Goal: Task Accomplishment & Management: Complete application form

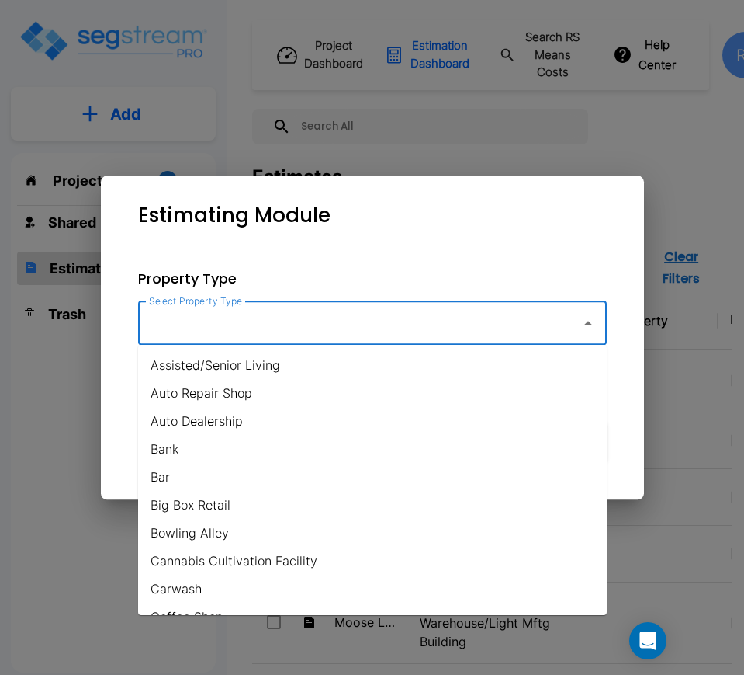
click at [297, 324] on input "Select Property Type" at bounding box center [355, 322] width 421 height 29
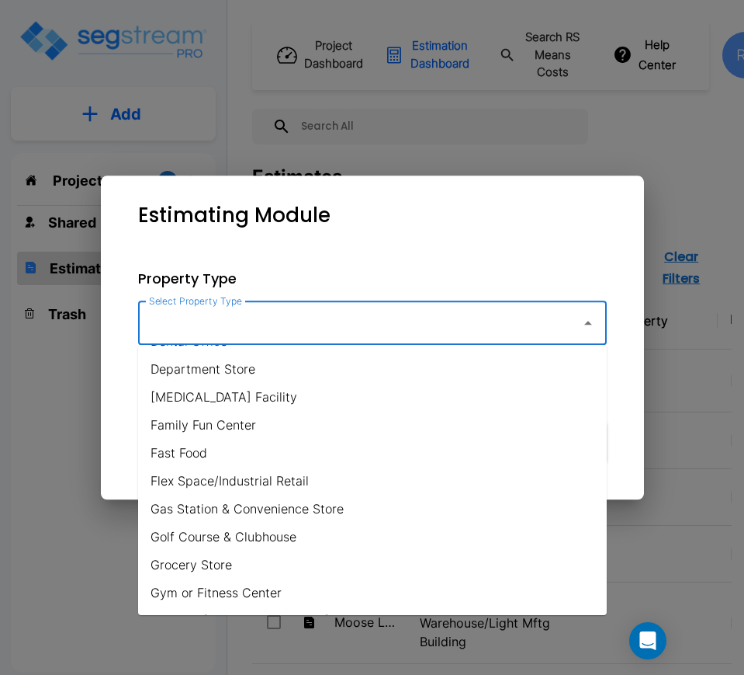
scroll to position [388, 0]
click at [262, 474] on li "Flex Space/Industrial Retail" at bounding box center [372, 480] width 469 height 28
type input "Flex Space/Industrial Retail"
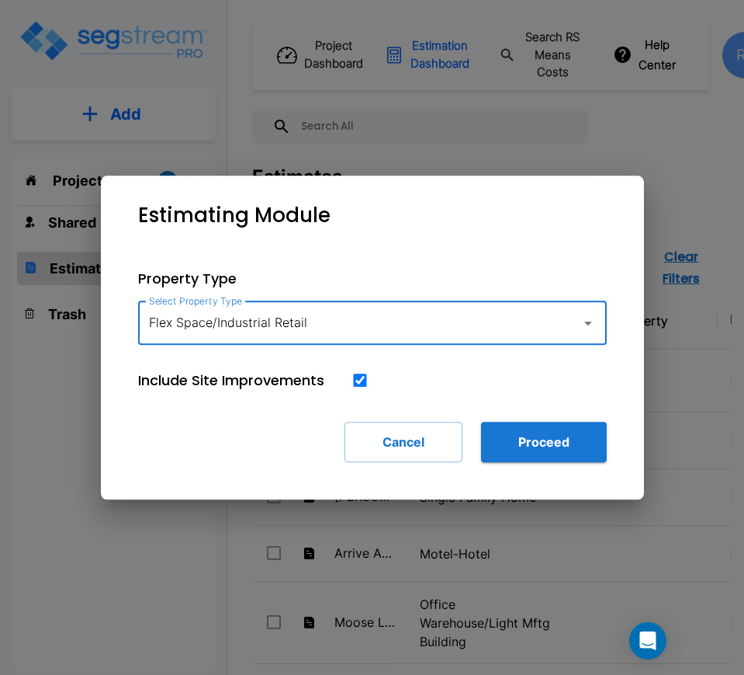
click at [514, 344] on div "Flex Space/Industrial Retail Select Property Type" at bounding box center [372, 322] width 469 height 43
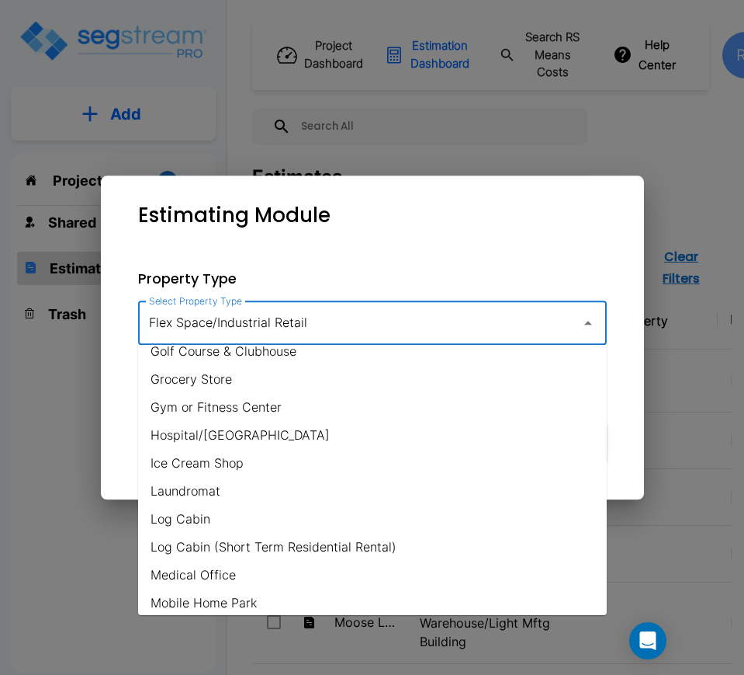
scroll to position [571, 0]
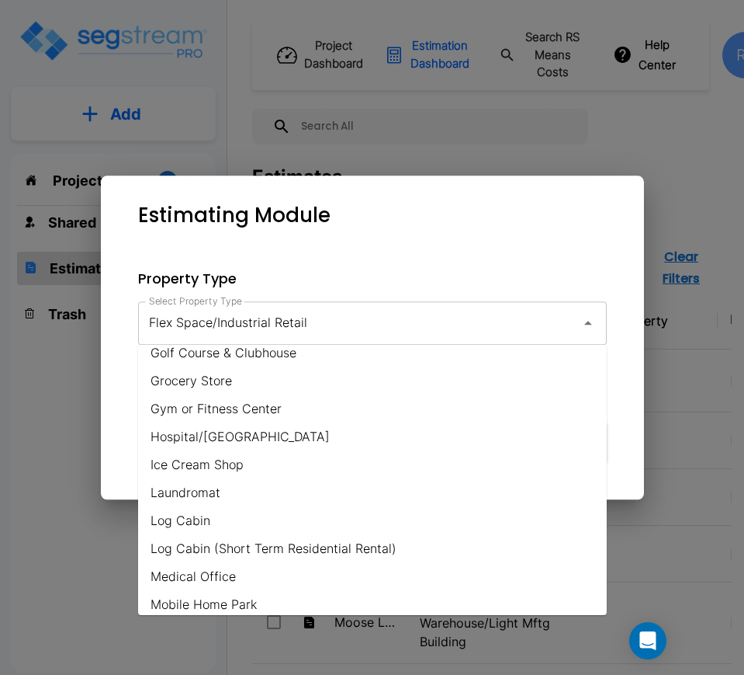
click at [389, 229] on div "Estimating Module" at bounding box center [372, 215] width 518 height 55
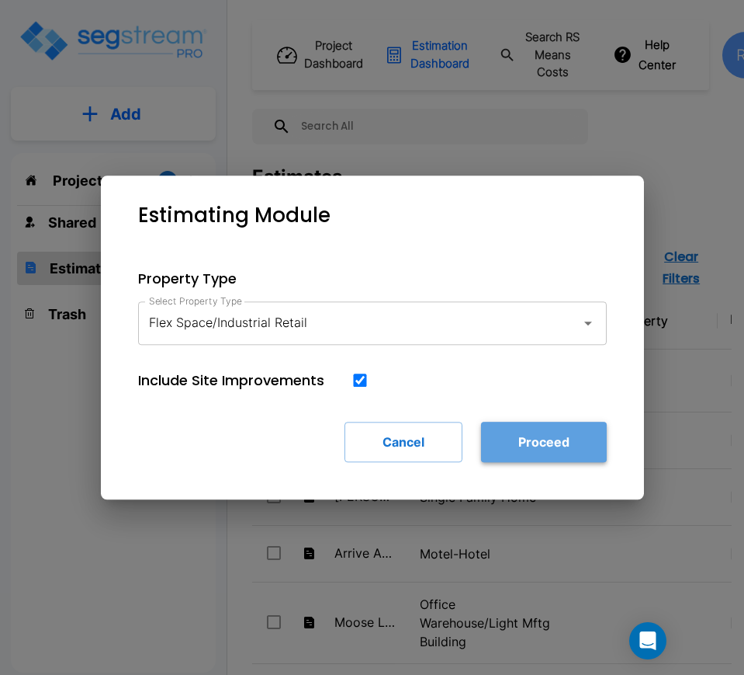
click at [541, 453] on button "Proceed" at bounding box center [544, 441] width 126 height 40
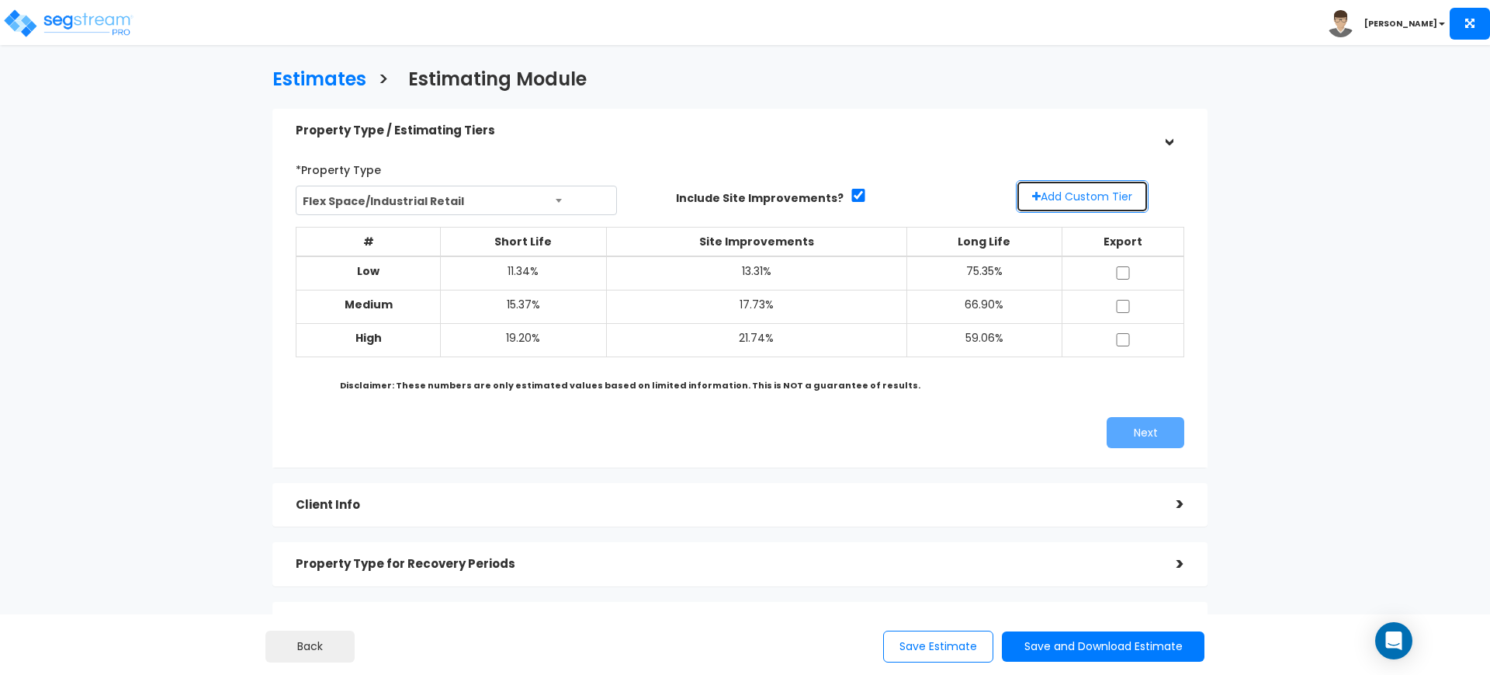
click at [744, 201] on button "Add Custom Tier" at bounding box center [1082, 196] width 133 height 33
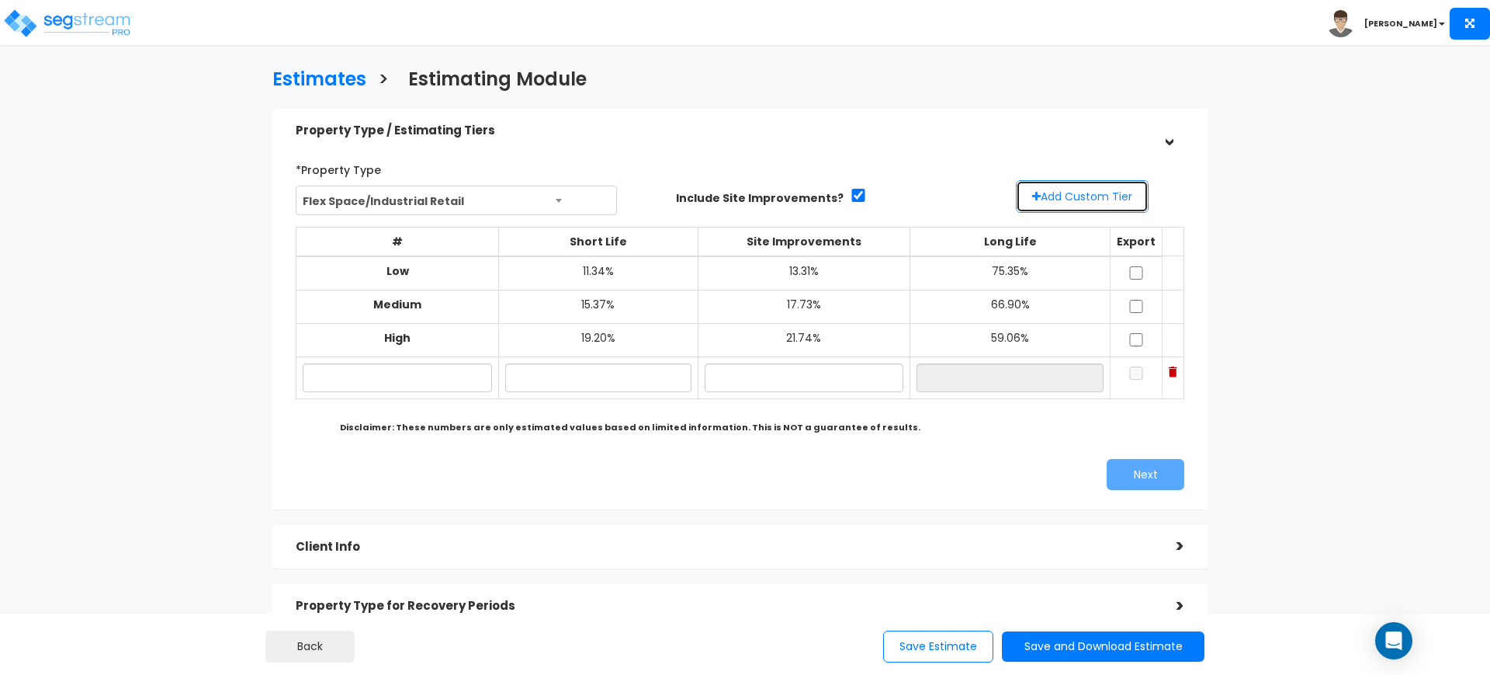
click at [744, 201] on button "Add Custom Tier" at bounding box center [1082, 196] width 133 height 33
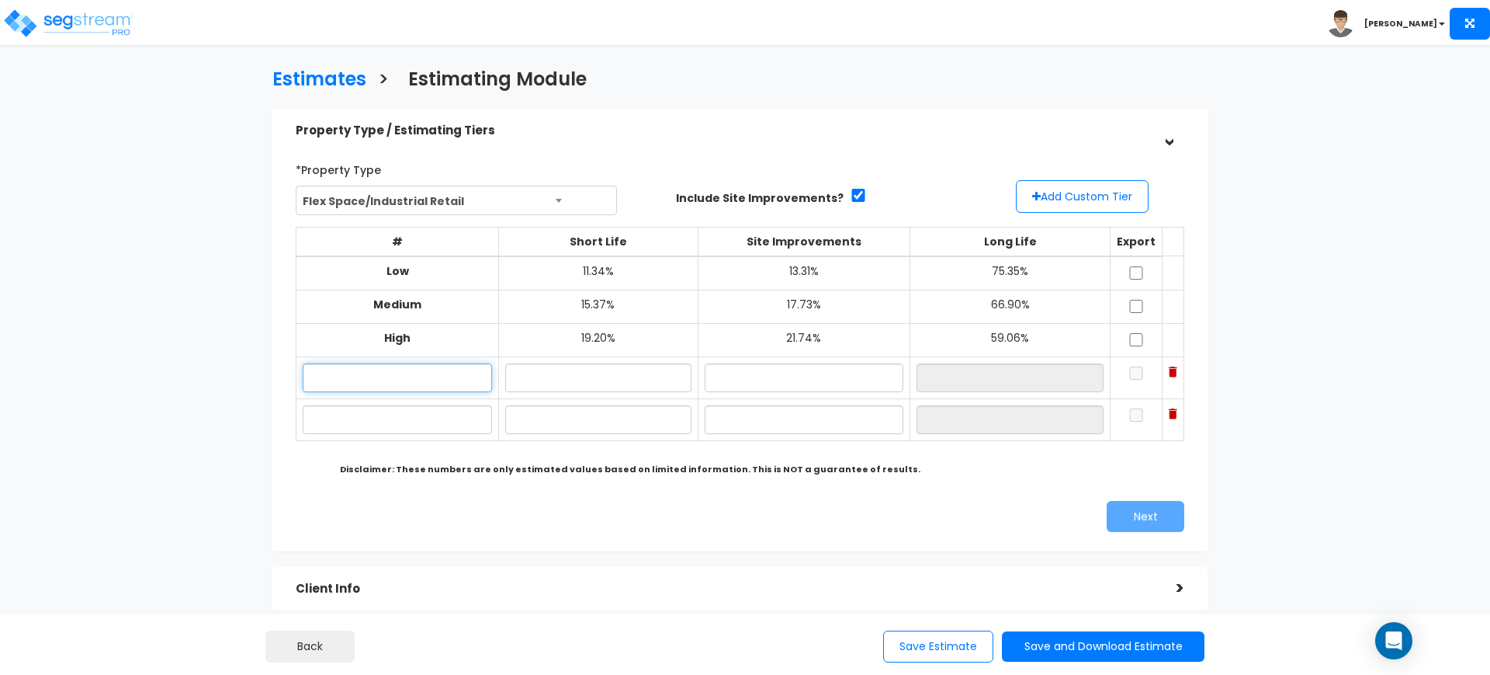
click at [440, 386] on input "text" at bounding box center [397, 377] width 189 height 29
type input "LO"
type input "10.00%"
type input "12.00%"
type input "78.00%"
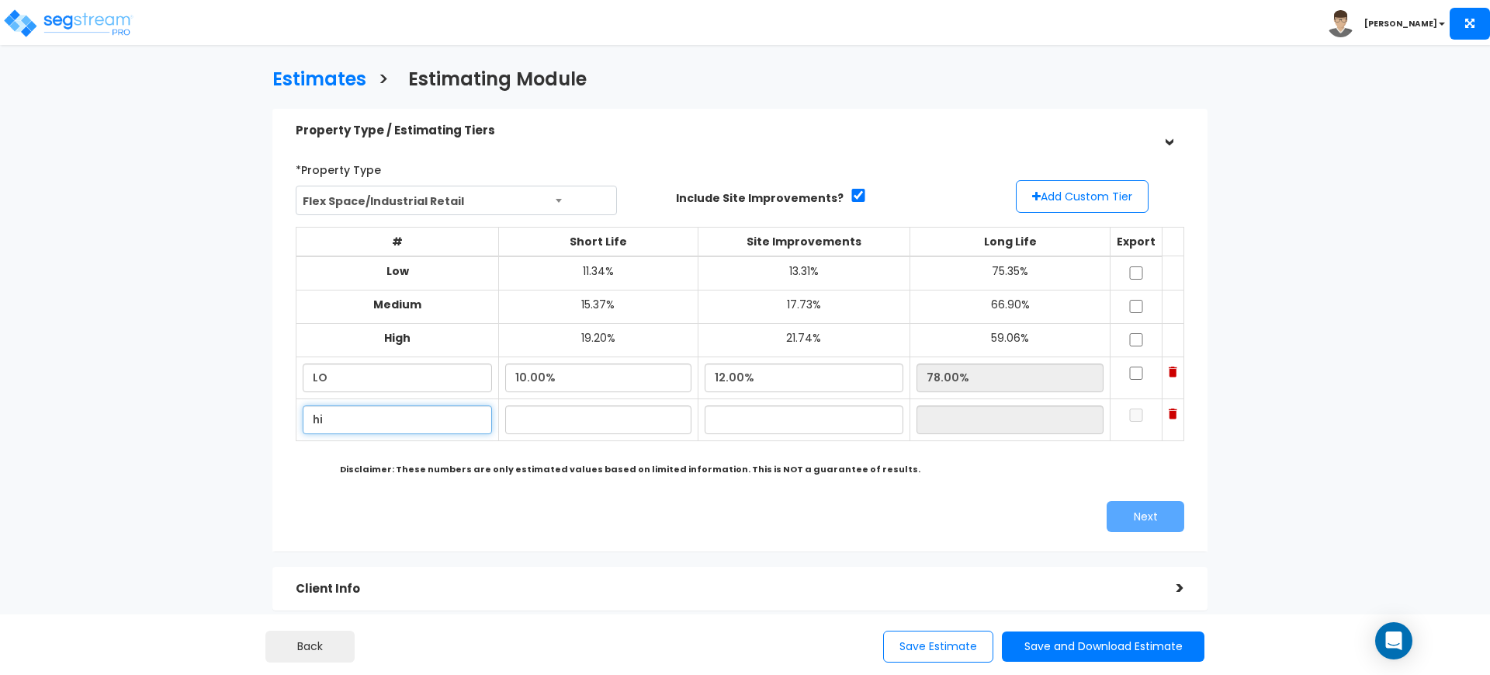
type input "h"
type input "HI"
type input "18.00%"
type input "23.00%"
type input "59.00%"
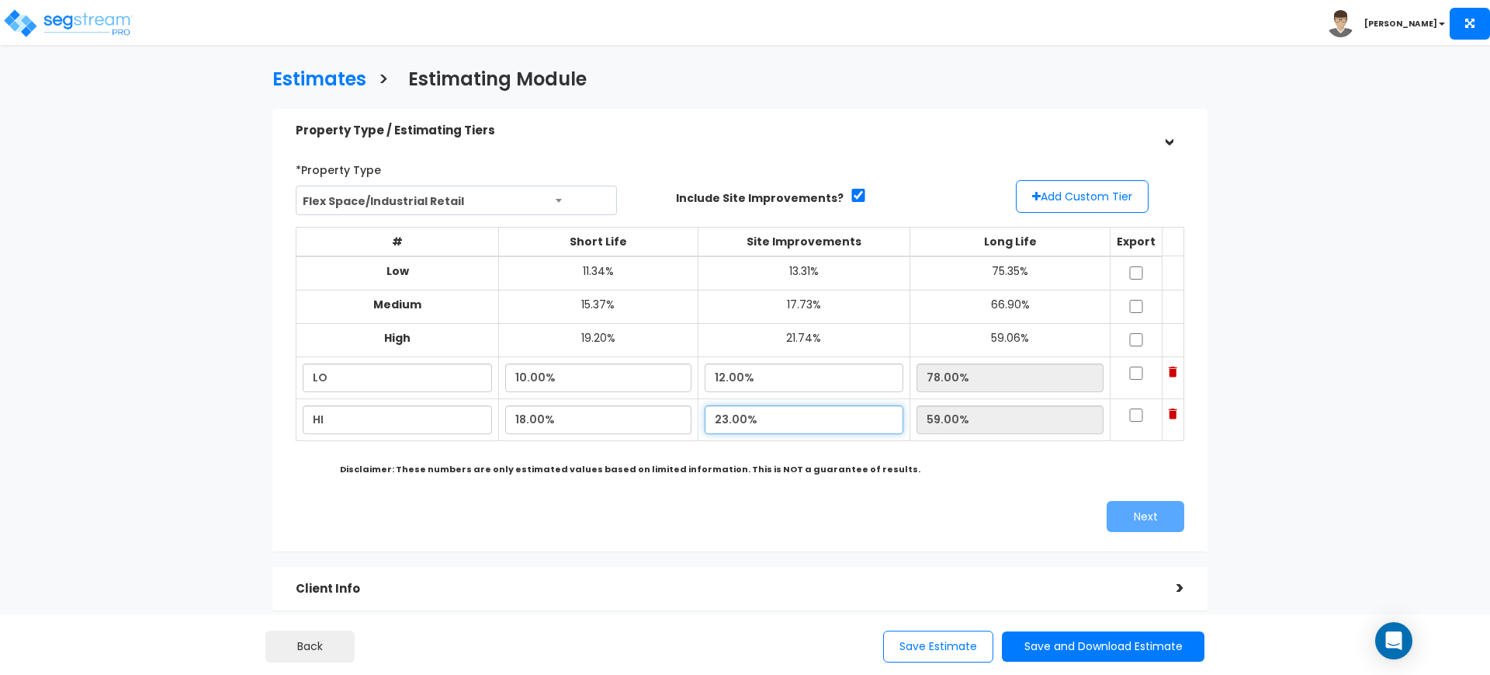
click at [744, 407] on input "23.00%" at bounding box center [804, 419] width 199 height 29
click at [595, 418] on input "18.00%" at bounding box center [598, 419] width 186 height 29
type input "1"
type input "19.00%"
type input "58.00%"
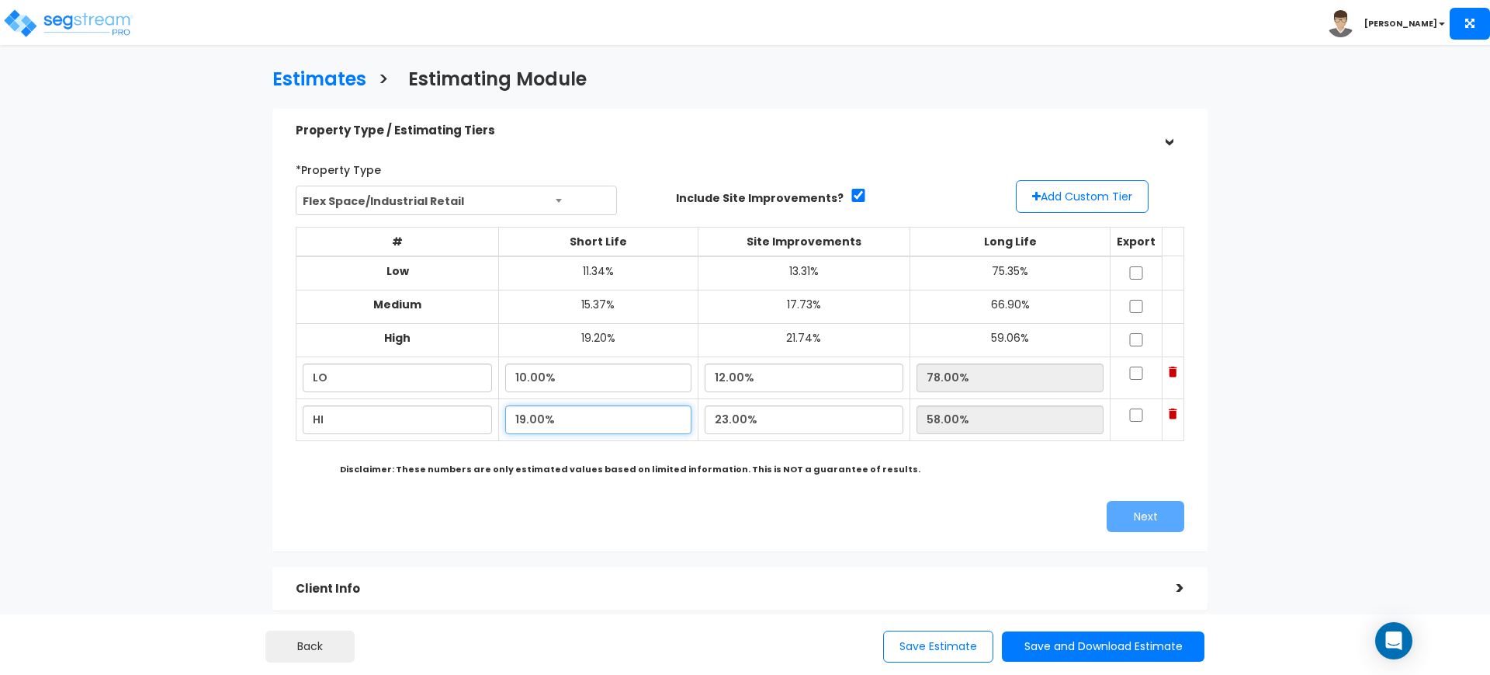
drag, startPoint x: 581, startPoint y: 428, endPoint x: 402, endPoint y: 400, distance: 181.5
click at [402, 400] on tr "HI 19.00% 23.00% 58.00%" at bounding box center [741, 419] width 888 height 42
type input "17.00%"
type input "60.00%"
click at [744, 376] on input "checkbox" at bounding box center [1137, 372] width 16 height 13
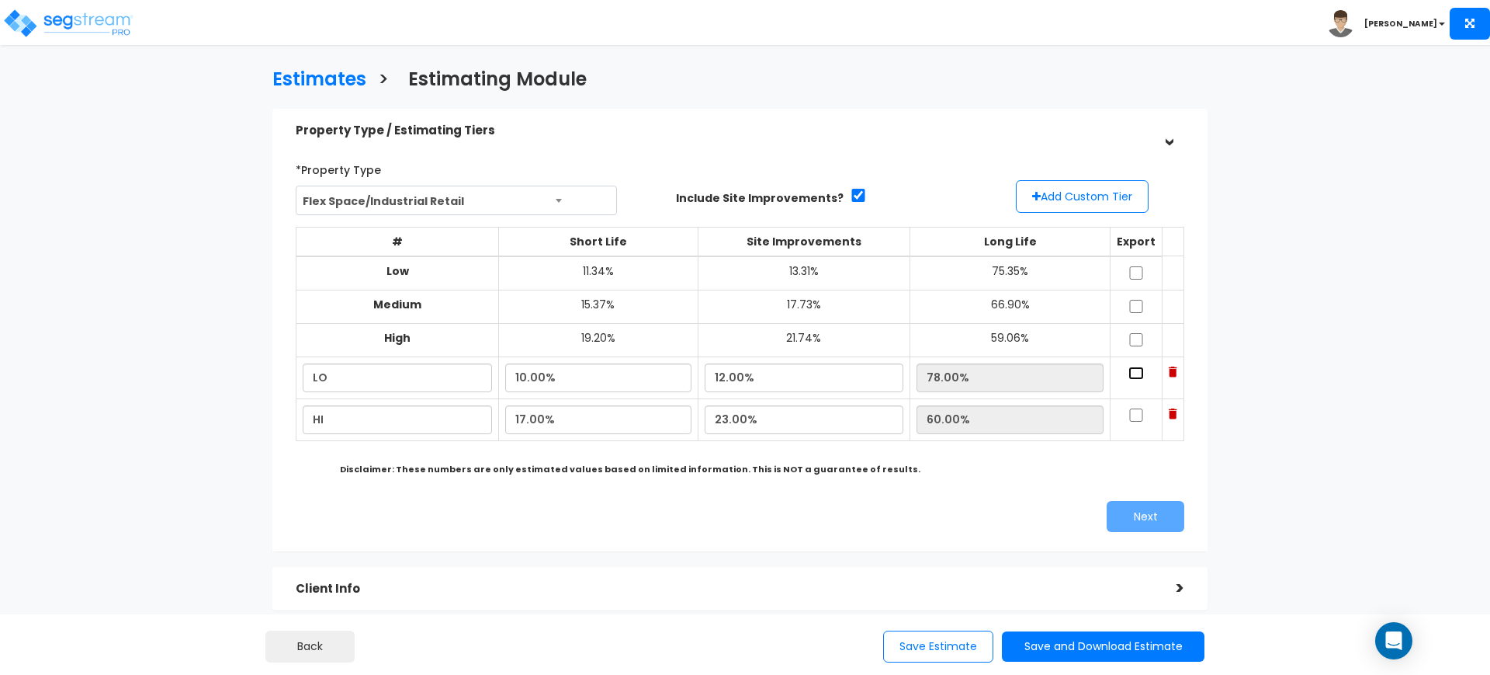
checkbox input "true"
click at [744, 423] on td at bounding box center [1137, 419] width 52 height 42
drag, startPoint x: 596, startPoint y: 421, endPoint x: 233, endPoint y: 376, distance: 365.9
click at [233, 376] on div "Estimates > Estimating Module Property Type / Estimating Tiers > *Property Type…" at bounding box center [740, 462] width 1222 height 1081
type input "21.00%"
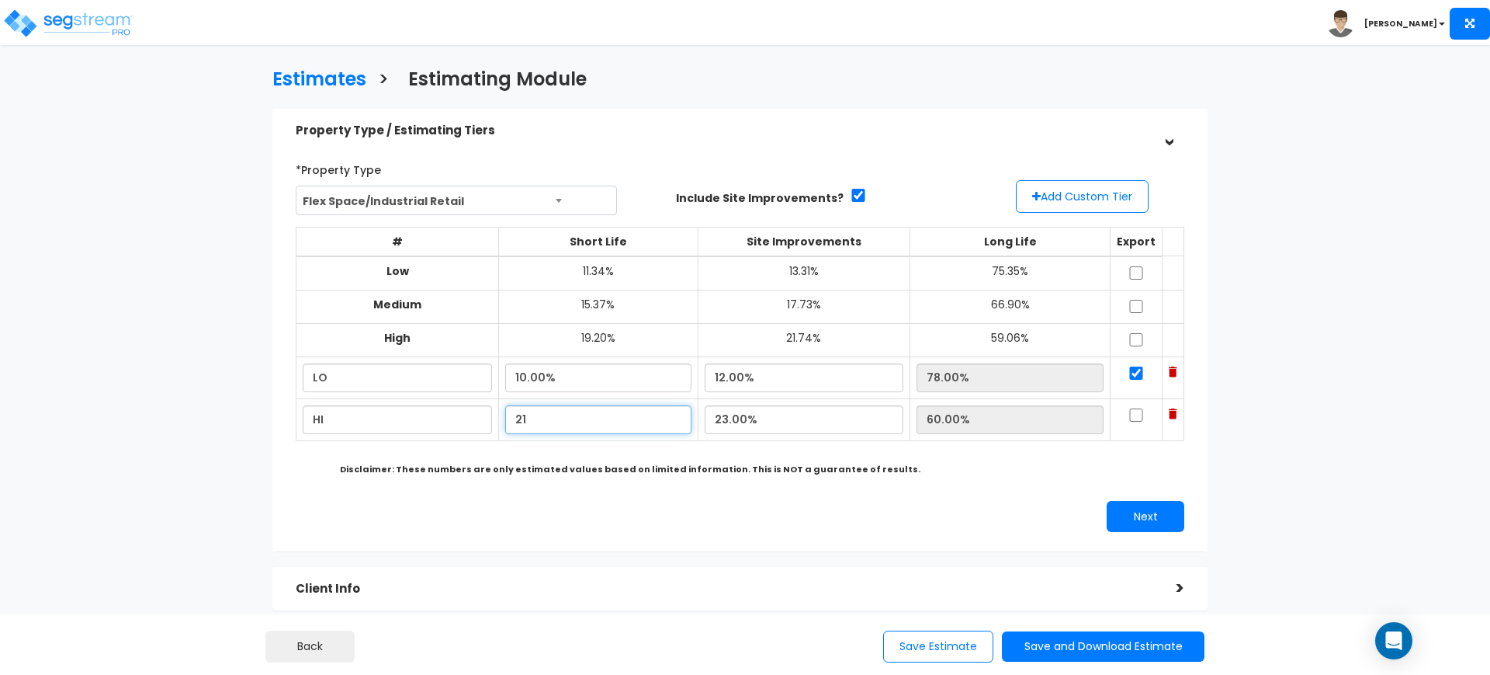
type input "56.00%"
drag, startPoint x: 233, startPoint y: 376, endPoint x: 102, endPoint y: 350, distance: 133.0
click at [102, 350] on div "Estimates > Estimating Module Property Type / Estimating Tiers > *Property Type…" at bounding box center [745, 535] width 1490 height 935
drag, startPoint x: 574, startPoint y: 427, endPoint x: 306, endPoint y: 426, distance: 267.8
click at [306, 426] on tr "HI 21.00% 23.00% 56.00%" at bounding box center [741, 419] width 888 height 42
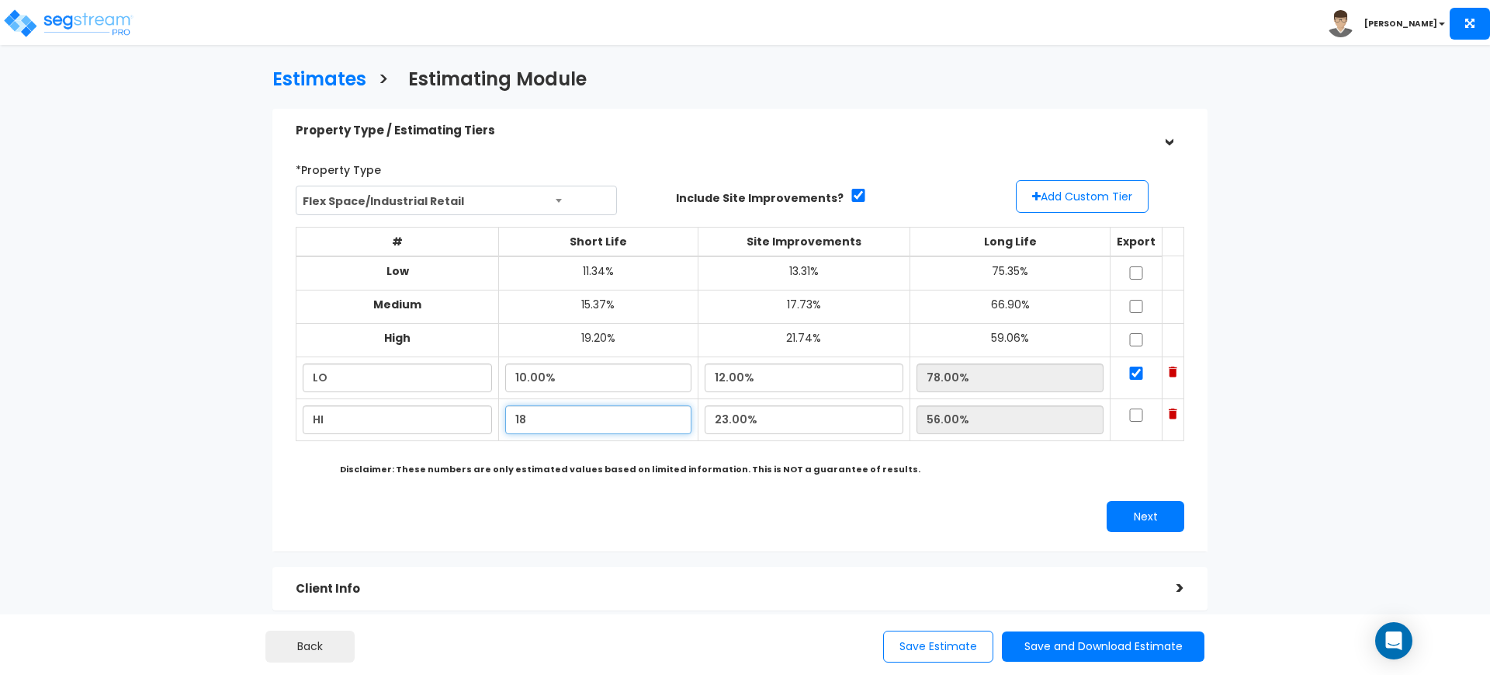
type input "18.00%"
type input "59.00%"
click at [706, 447] on div "# Short Life Site Improvements Long Life Export Low 11.34% 13.31% 75.35% Medium…" at bounding box center [740, 341] width 901 height 243
drag, startPoint x: 603, startPoint y: 424, endPoint x: 390, endPoint y: 421, distance: 213.5
click at [390, 421] on tr "HI 18.00% 23.00% 59.00%" at bounding box center [741, 419] width 888 height 42
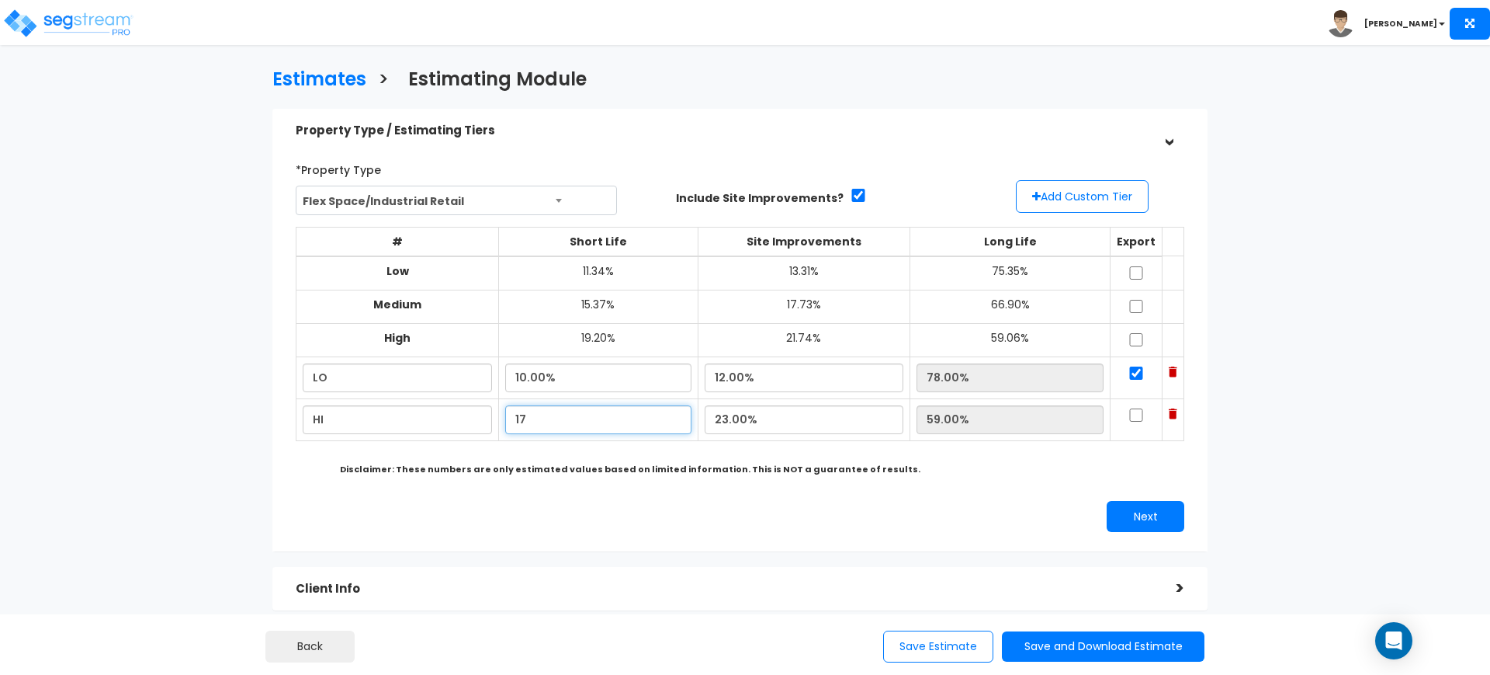
type input "17.00%"
type input "60.00%"
click at [744, 420] on input "checkbox" at bounding box center [1137, 414] width 16 height 13
checkbox input "true"
click at [744, 516] on button "Next" at bounding box center [1146, 516] width 78 height 31
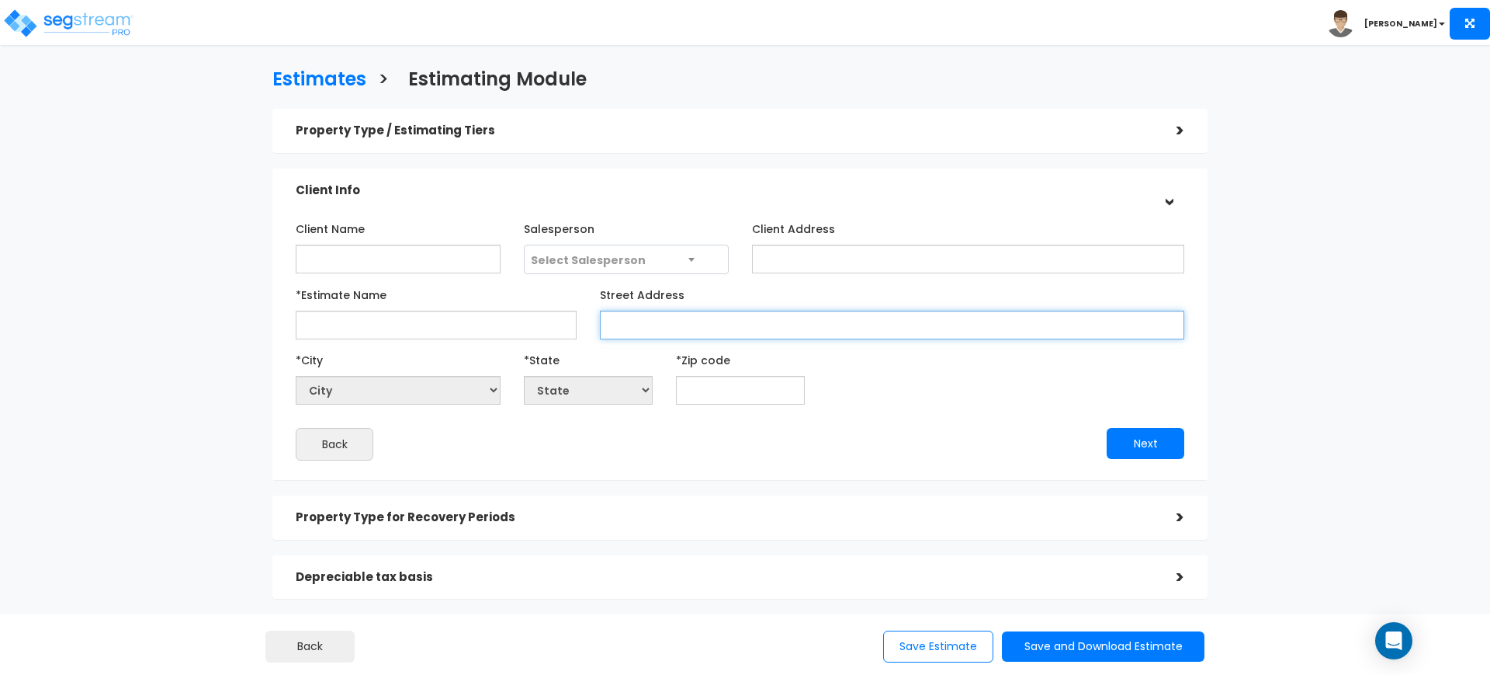
click at [661, 318] on input "Street Address" at bounding box center [892, 324] width 584 height 29
paste input "11850 Tanner Rd, Houston, TX 77041"
type input "11850 Tanner Rd, Houston, TX 77041"
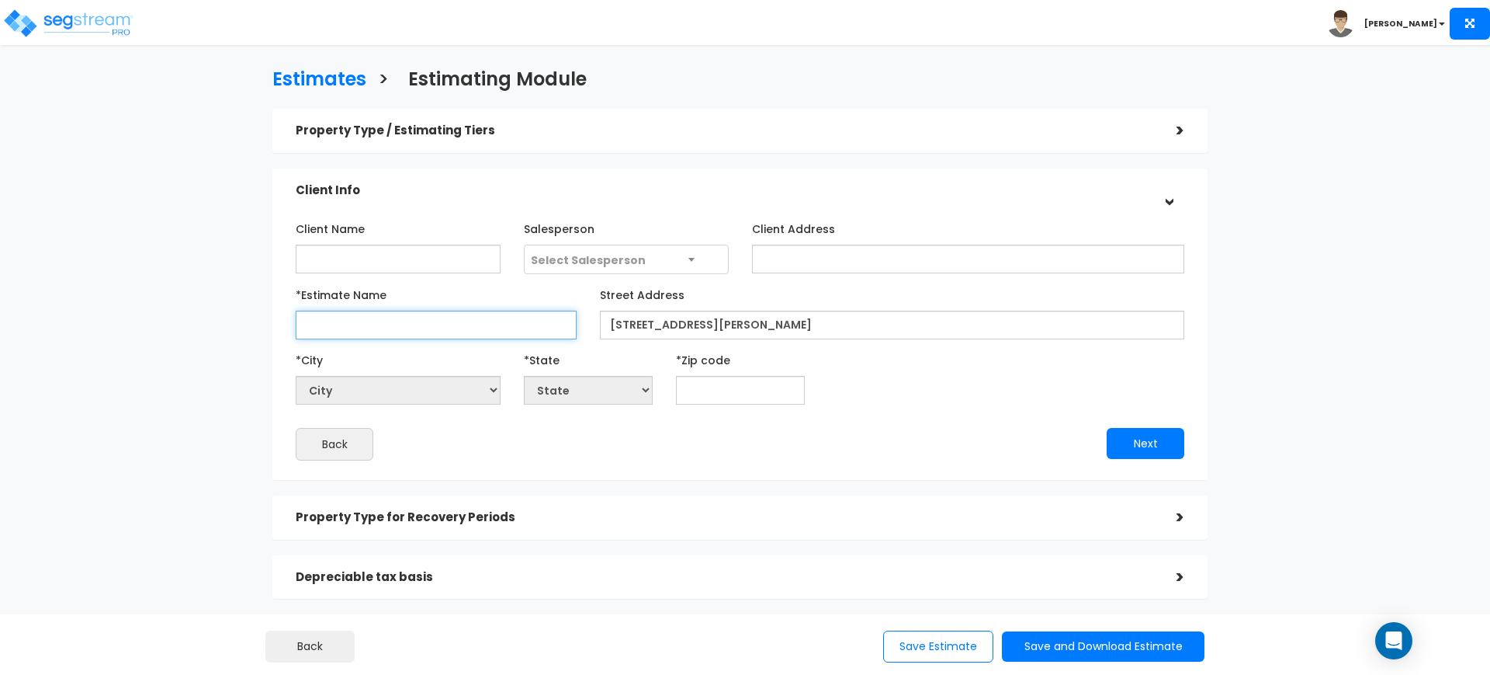
click at [551, 310] on input "*Estimate Name" at bounding box center [436, 324] width 281 height 29
type input "b"
type input "Brittmoore LLC"
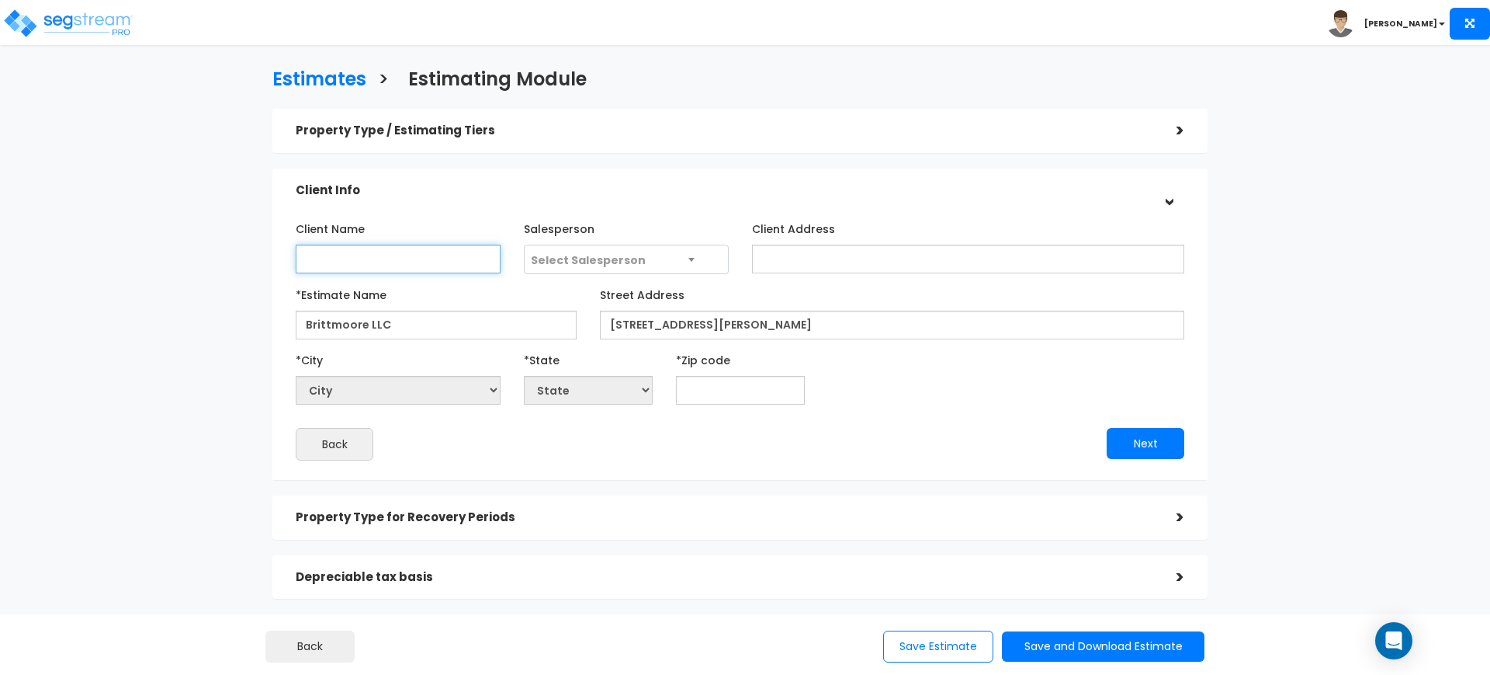
click at [428, 255] on input "Client Name" at bounding box center [398, 258] width 205 height 29
type input "b"
type input "BCS Capital"
click at [649, 266] on span "Select Salesperson" at bounding box center [626, 259] width 203 height 29
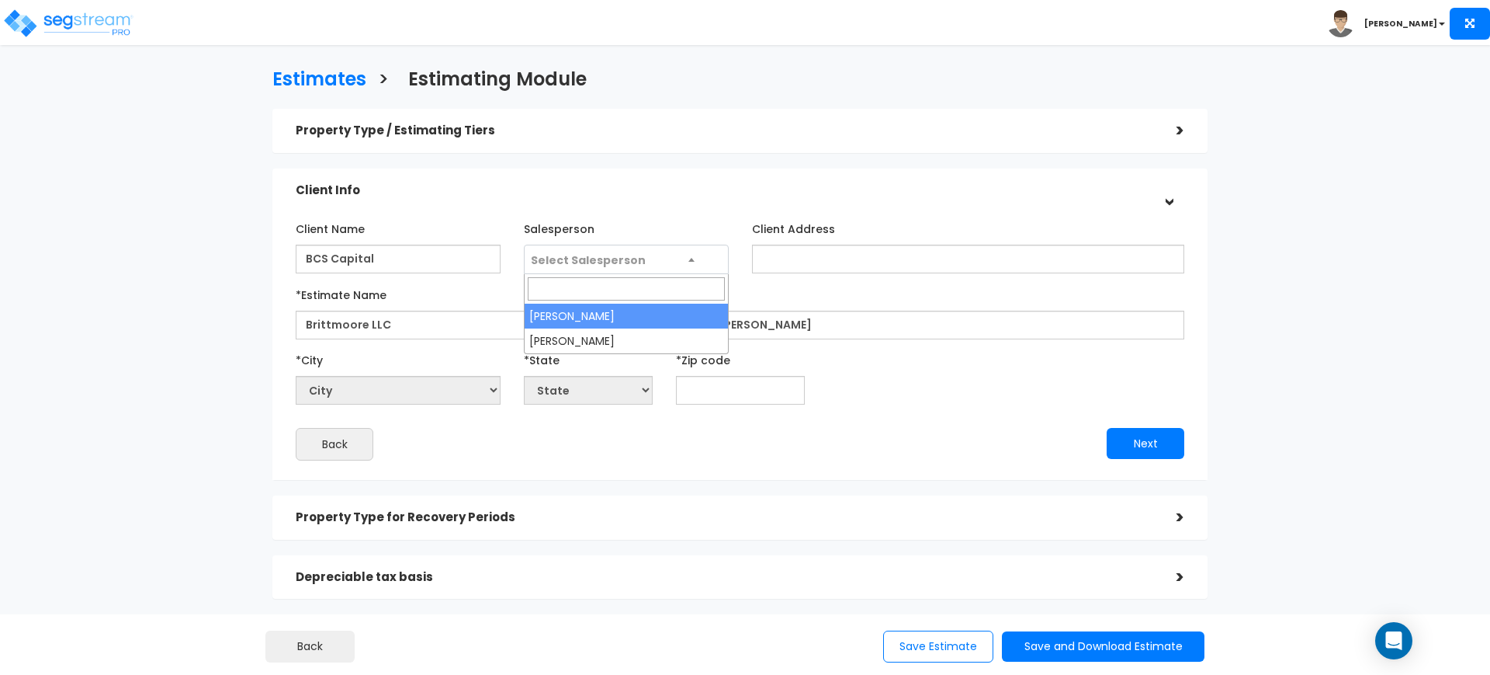
select select "127"
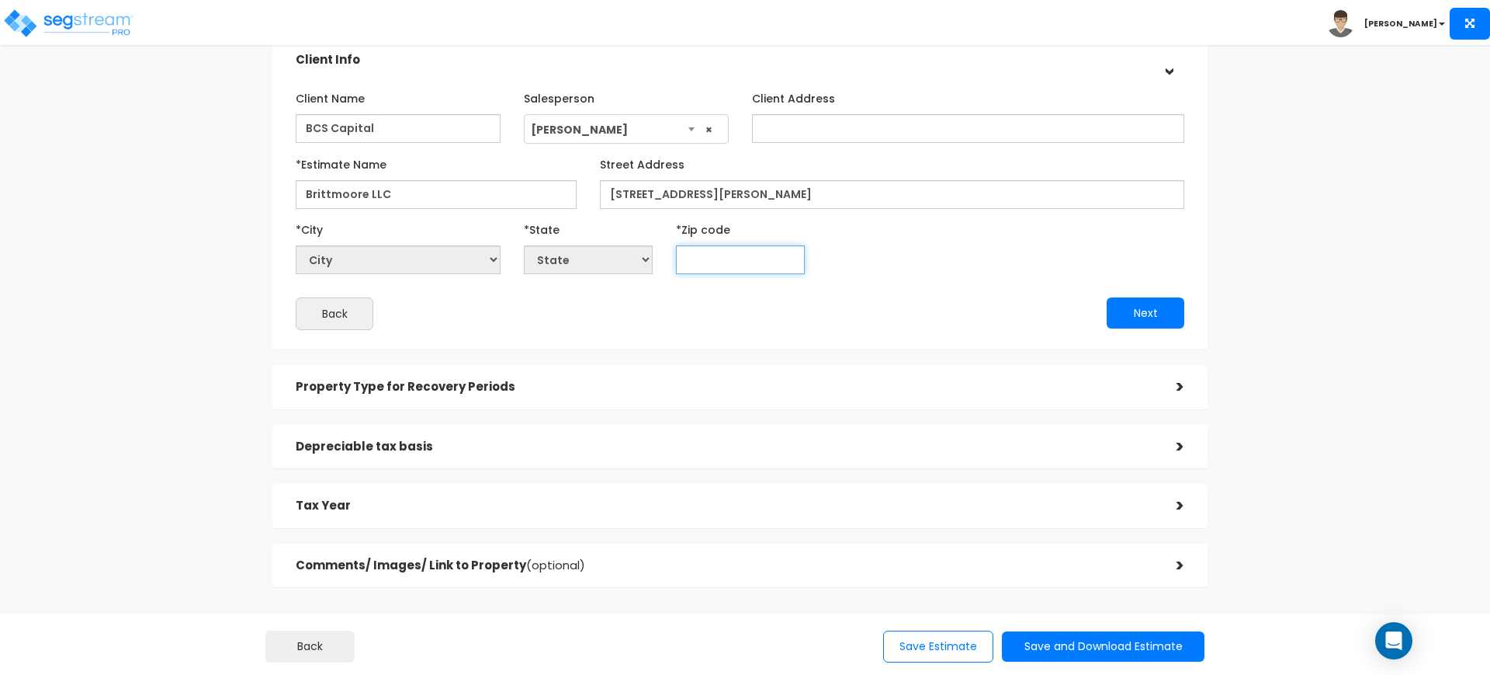
click at [744, 245] on input "text" at bounding box center [740, 259] width 129 height 29
type input "770"
select select "TX"
type input "77041"
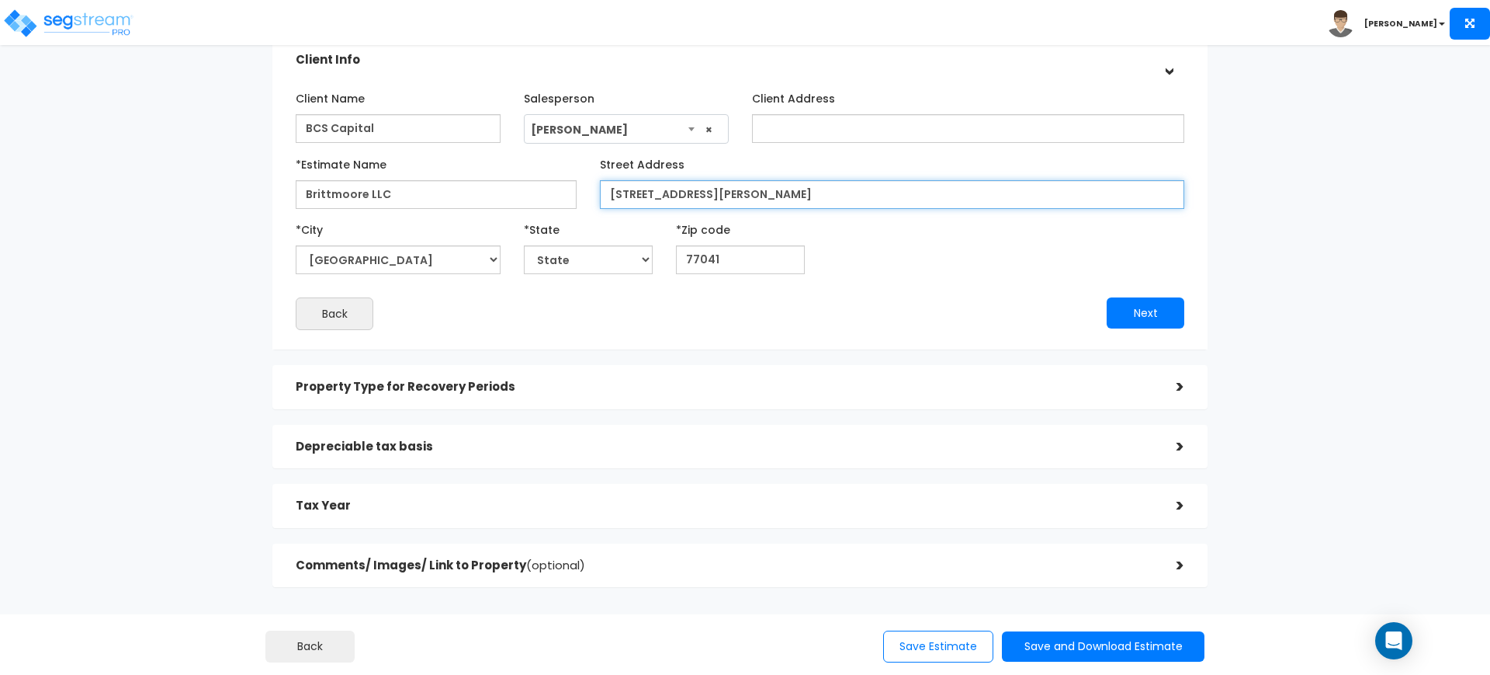
drag, startPoint x: 874, startPoint y: 195, endPoint x: 714, endPoint y: 192, distance: 159.9
click at [714, 192] on input "11850 Tanner Rd, Houston, TX 77041" at bounding box center [892, 194] width 584 height 29
type input "11850 Tanner Rd,"
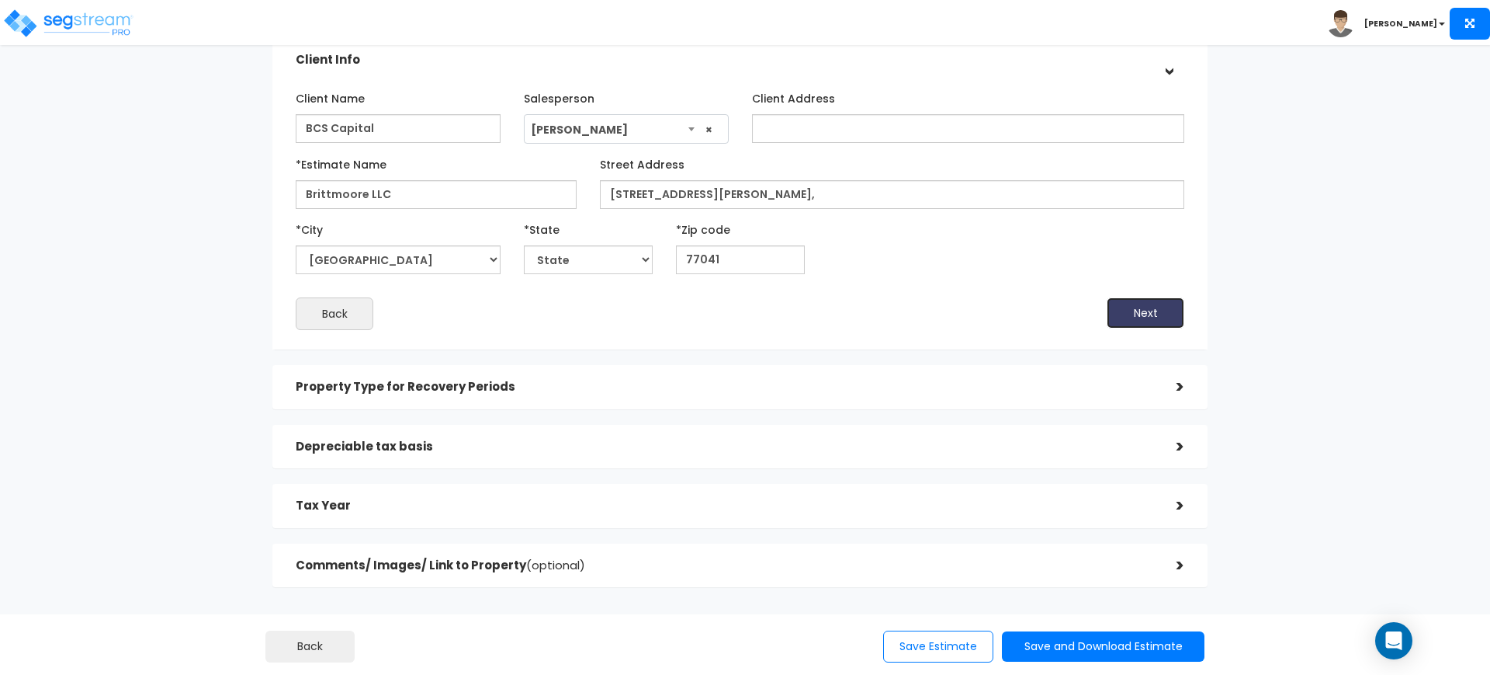
click at [744, 315] on button "Next" at bounding box center [1146, 312] width 78 height 31
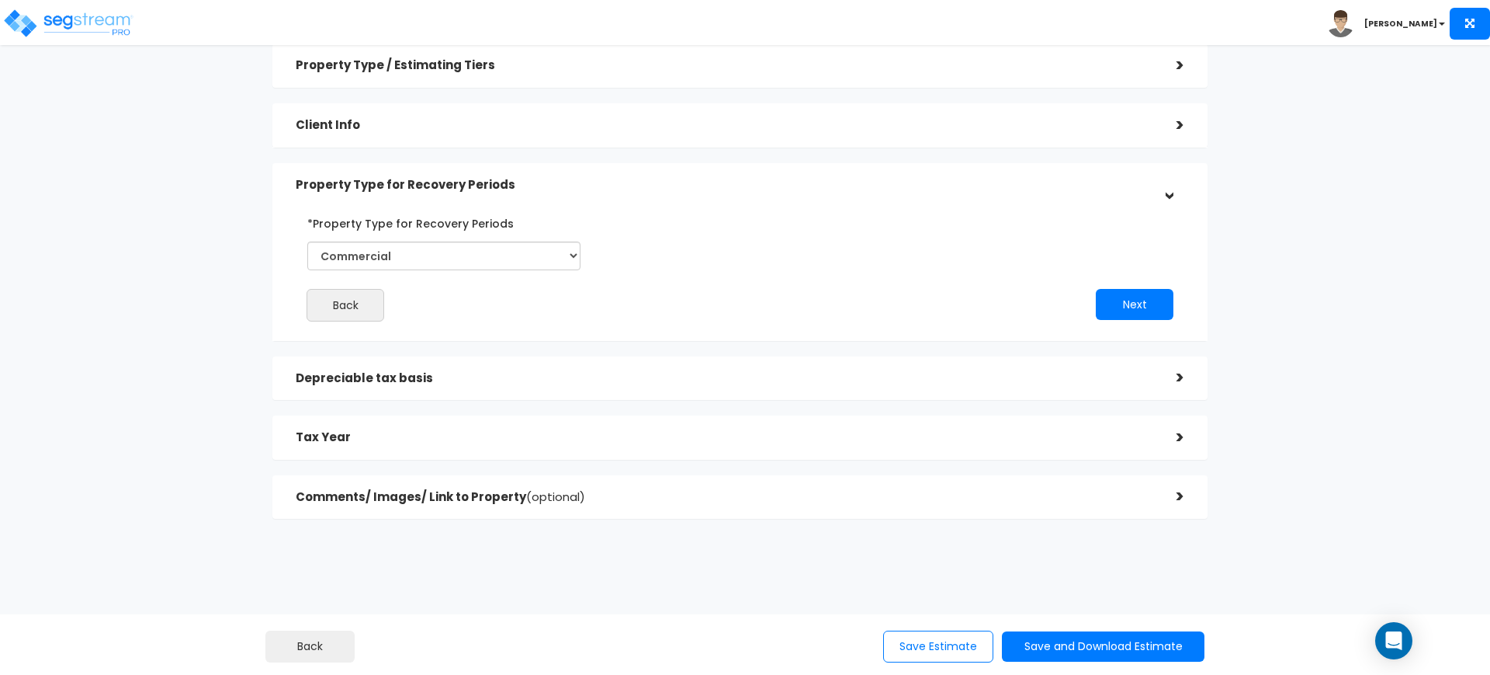
scroll to position [65, 0]
click at [744, 314] on button "Next" at bounding box center [1135, 304] width 78 height 31
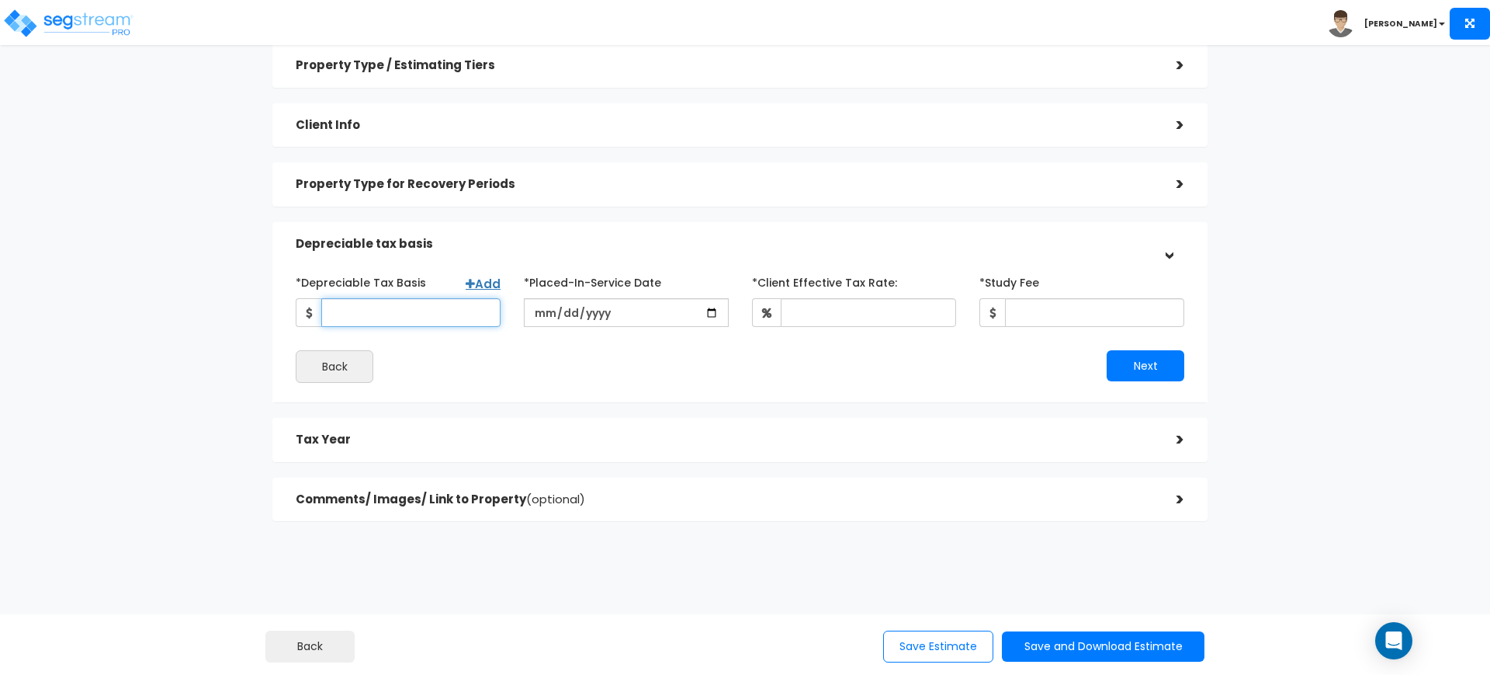
click at [467, 309] on input "*Depreciable Tax Basis" at bounding box center [410, 312] width 179 height 29
click at [401, 319] on input "*Depreciable Tax Basis" at bounding box center [410, 312] width 179 height 29
type input "3,600,000"
click at [722, 308] on input "date" at bounding box center [626, 312] width 205 height 29
click at [717, 310] on input "date" at bounding box center [626, 312] width 205 height 29
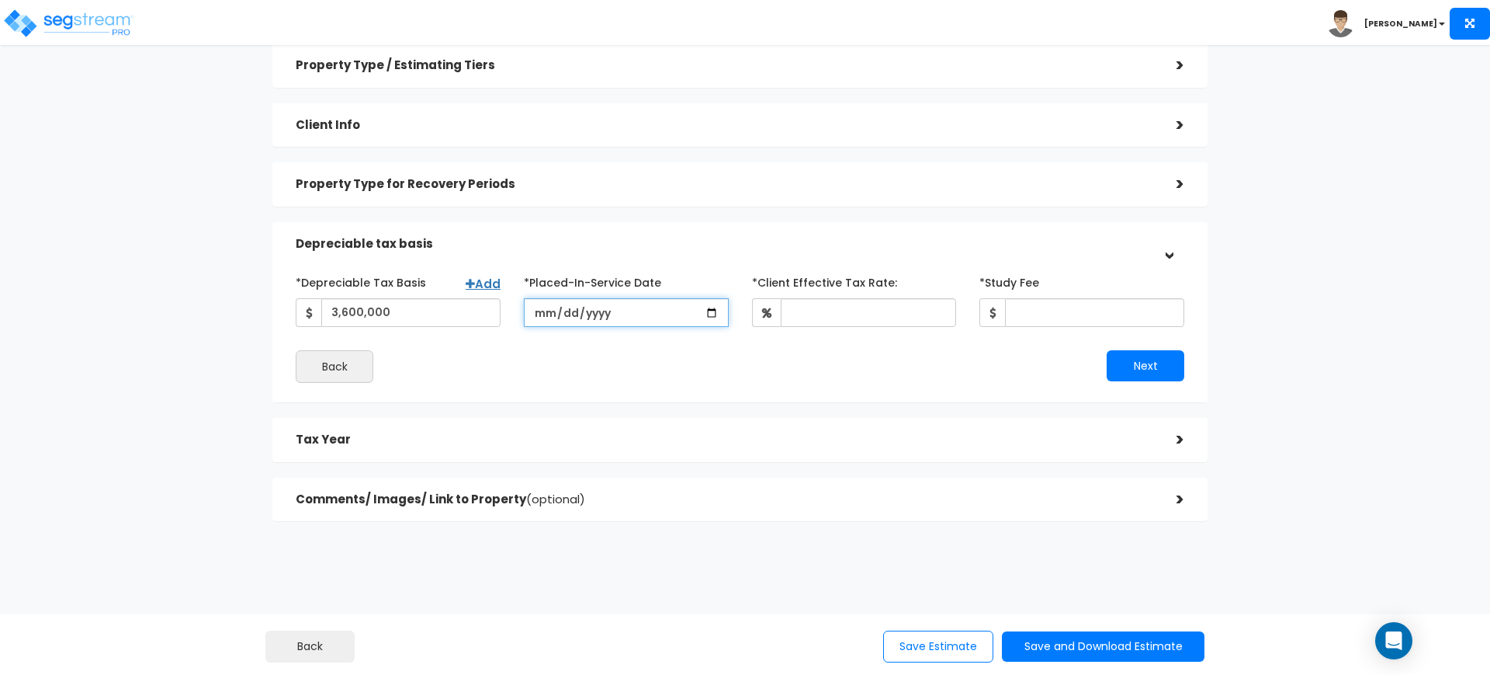
type input "2025-08-26"
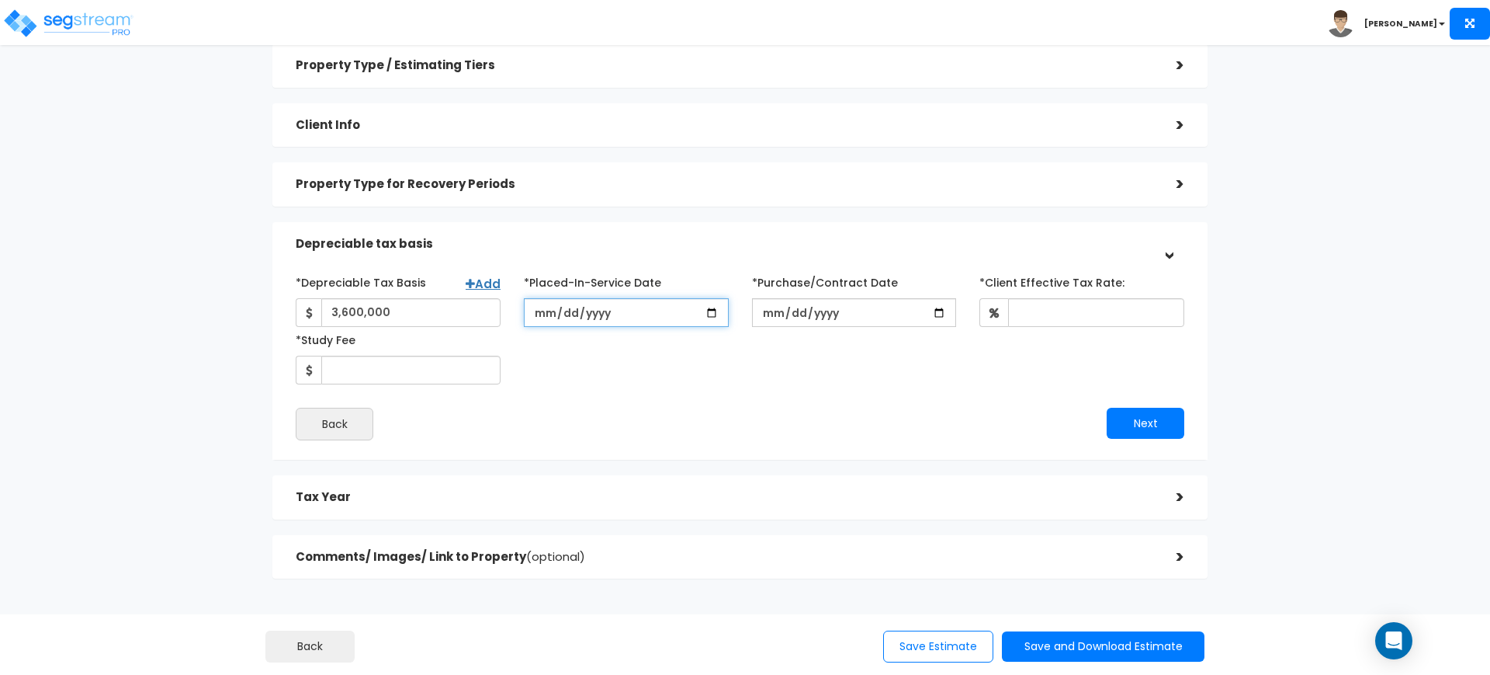
click at [604, 311] on input "2025-08-26" at bounding box center [626, 312] width 205 height 29
click at [595, 314] on input "2025-08-26" at bounding box center [626, 312] width 205 height 29
click at [701, 309] on input "2025-08-26" at bounding box center [626, 312] width 205 height 29
click at [706, 309] on input "2025-08-26" at bounding box center [626, 312] width 205 height 29
click at [588, 309] on input "2025-08-26" at bounding box center [626, 312] width 205 height 29
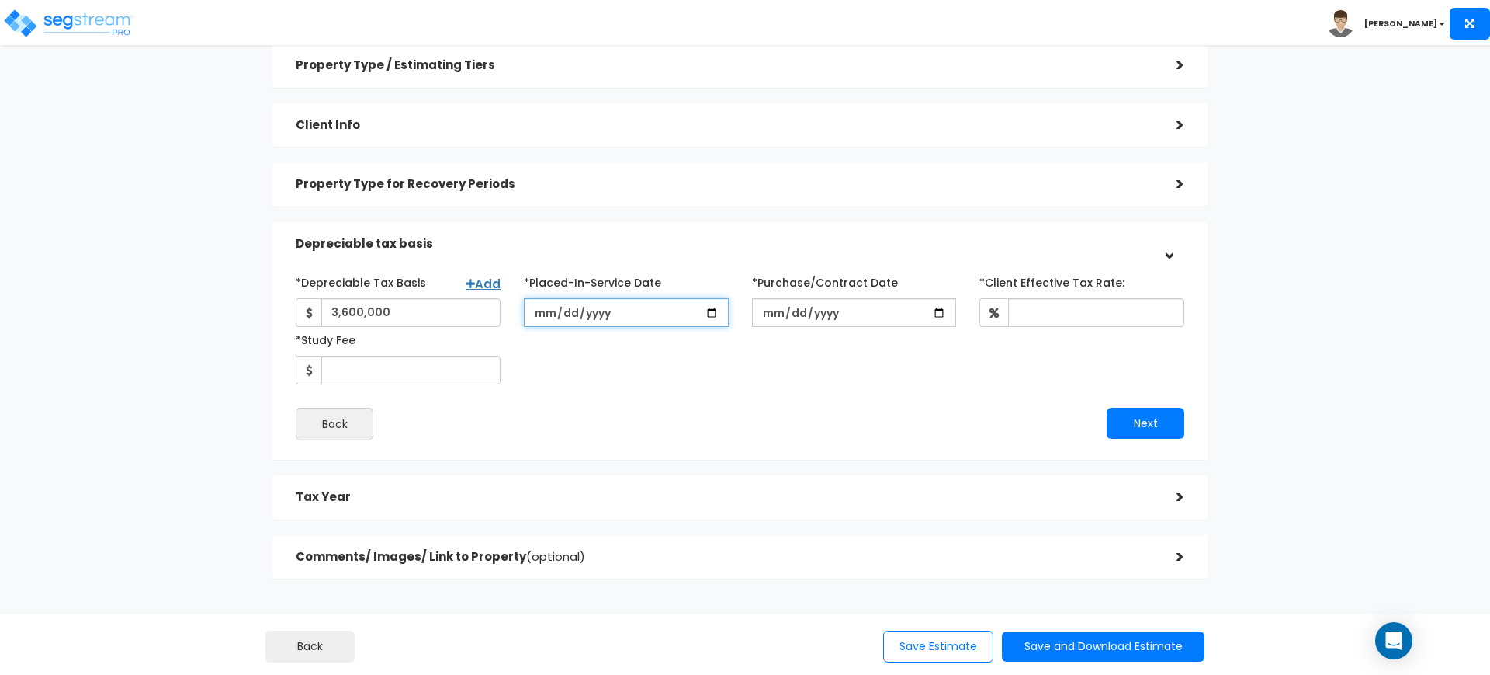
click at [545, 312] on input "2025-08-26" at bounding box center [626, 312] width 205 height 29
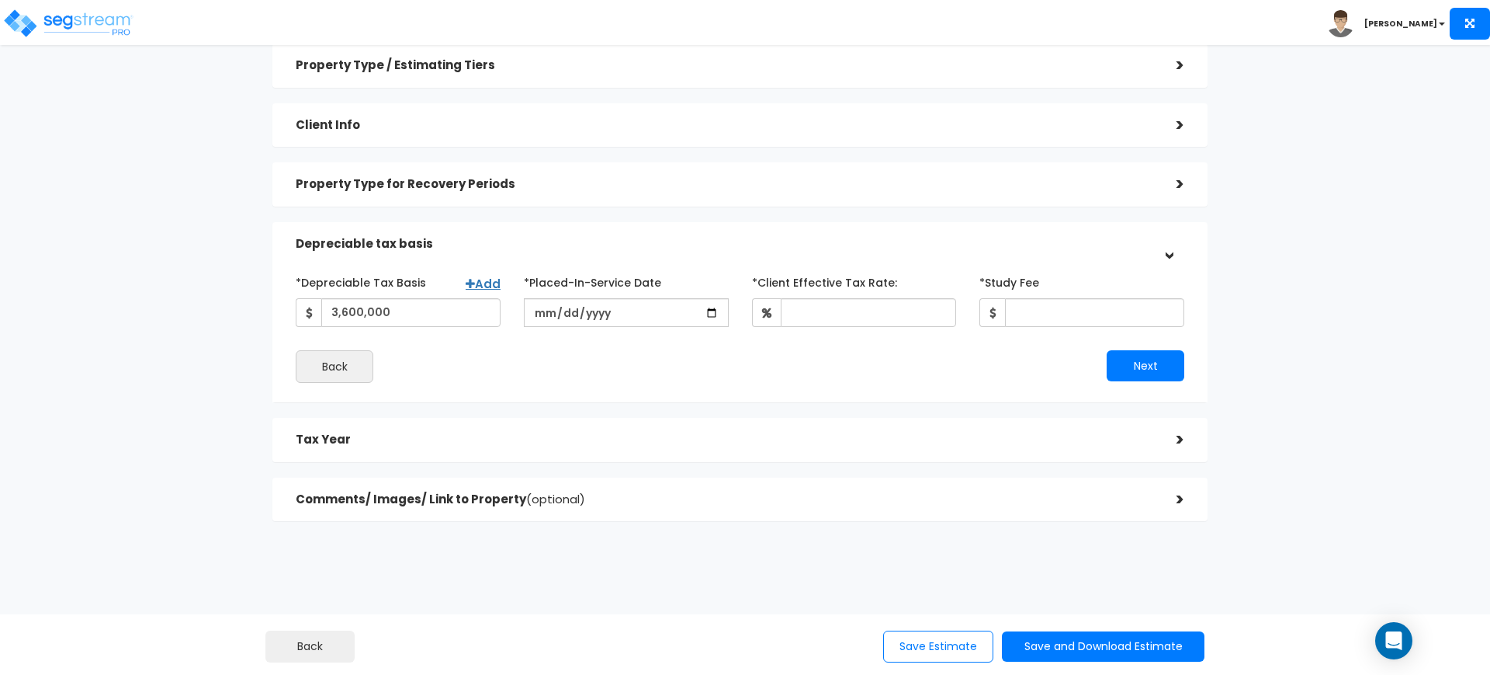
click at [566, 331] on div "*Depreciable Tax Basis Add 3,600,000 *Placed-In-Service Date *Study Fee" at bounding box center [740, 325] width 889 height 113
click at [558, 307] on input "date" at bounding box center [626, 312] width 205 height 29
type input "2024-01-31"
click at [744, 308] on input "*Client Effective Tax Rate:" at bounding box center [869, 312] width 176 height 29
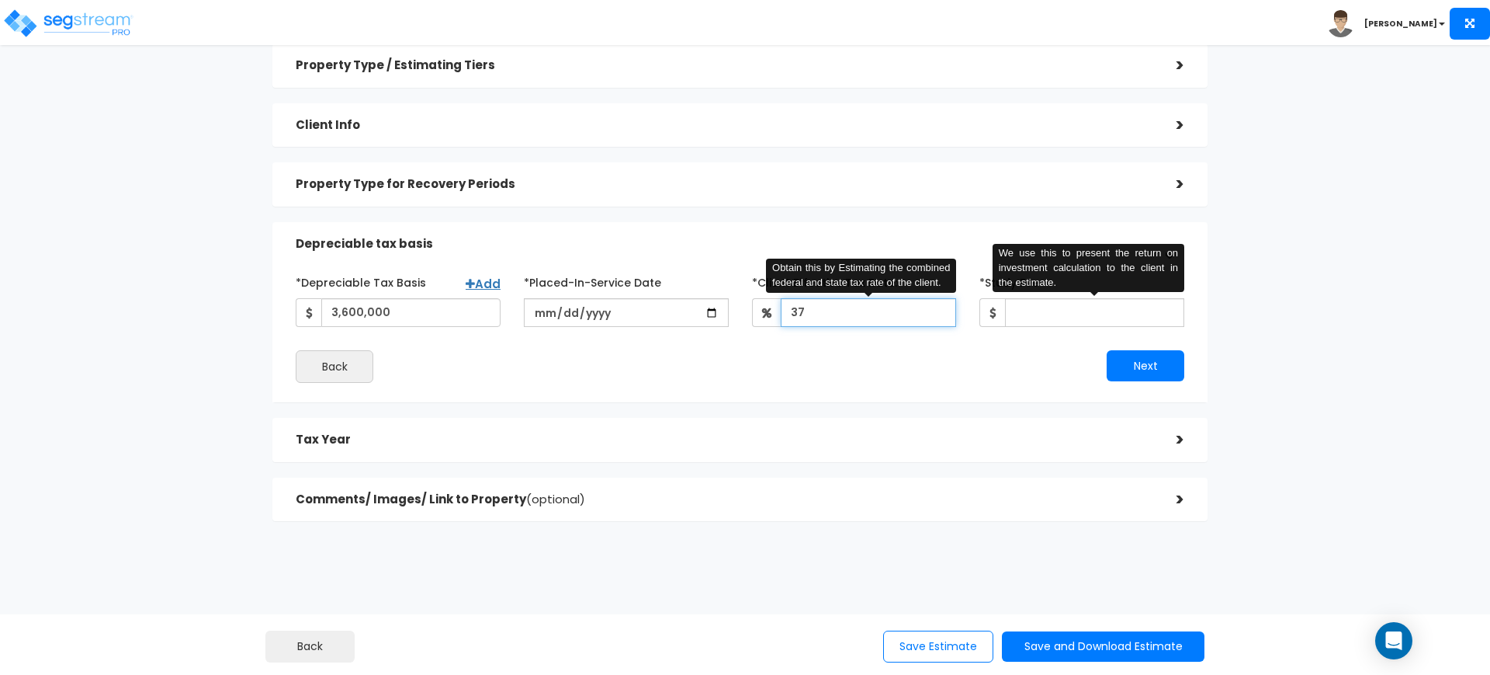
type input "37"
click at [744, 314] on input "*Study Fee" at bounding box center [1094, 312] width 179 height 29
type input "0.01"
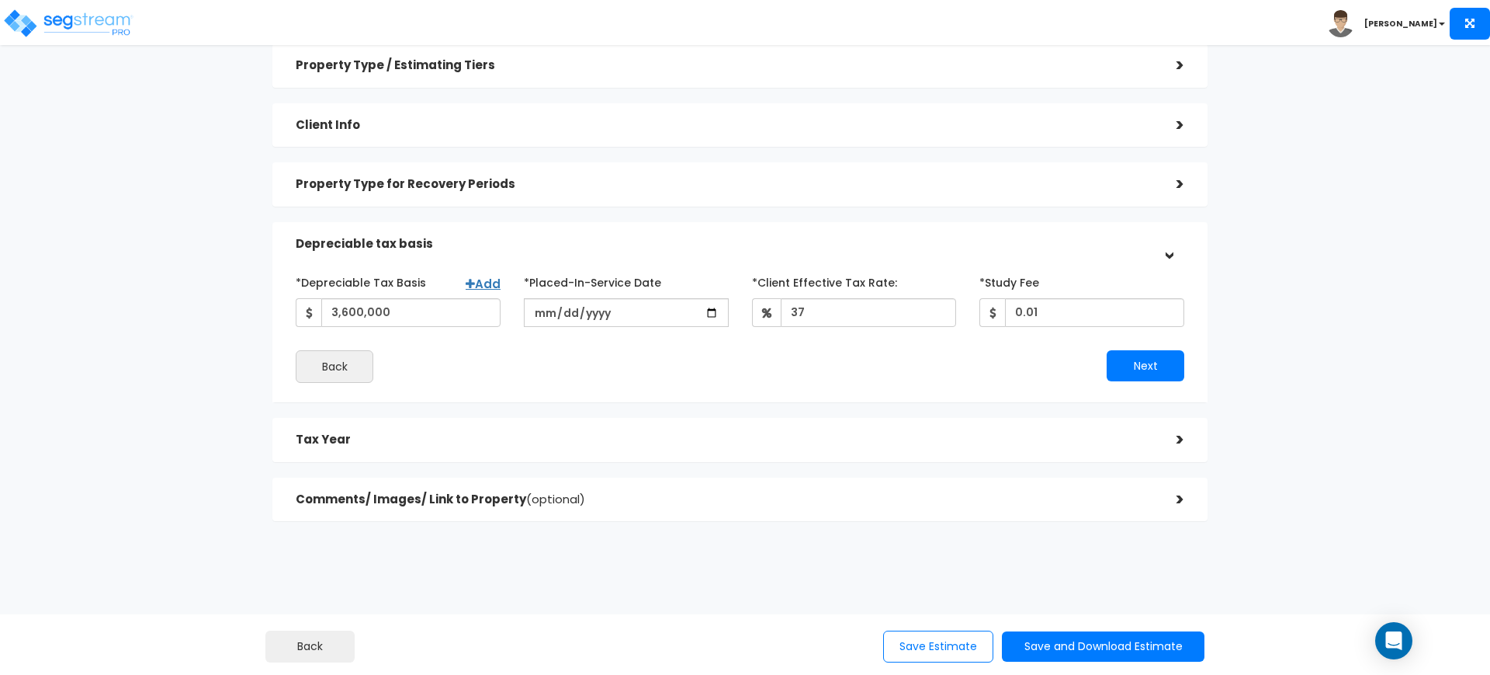
click at [515, 344] on div "*Depreciable Tax Basis Add 3,600,000 *Placed-In-Service Date 37 0.01" at bounding box center [740, 325] width 889 height 113
click at [744, 358] on button "Next" at bounding box center [1146, 365] width 78 height 31
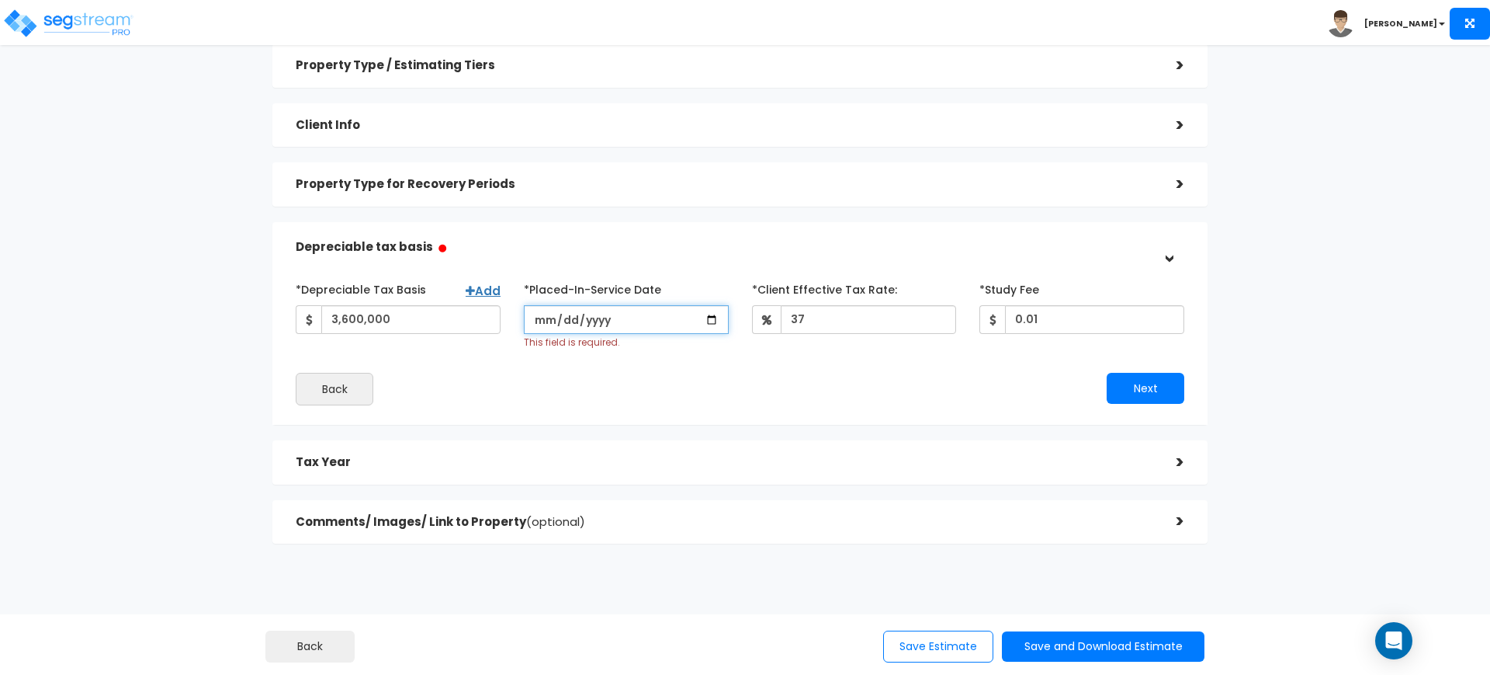
click at [642, 318] on input "date" at bounding box center [626, 319] width 205 height 29
type input "2025-01-01"
click at [744, 383] on button "Next" at bounding box center [1146, 388] width 78 height 31
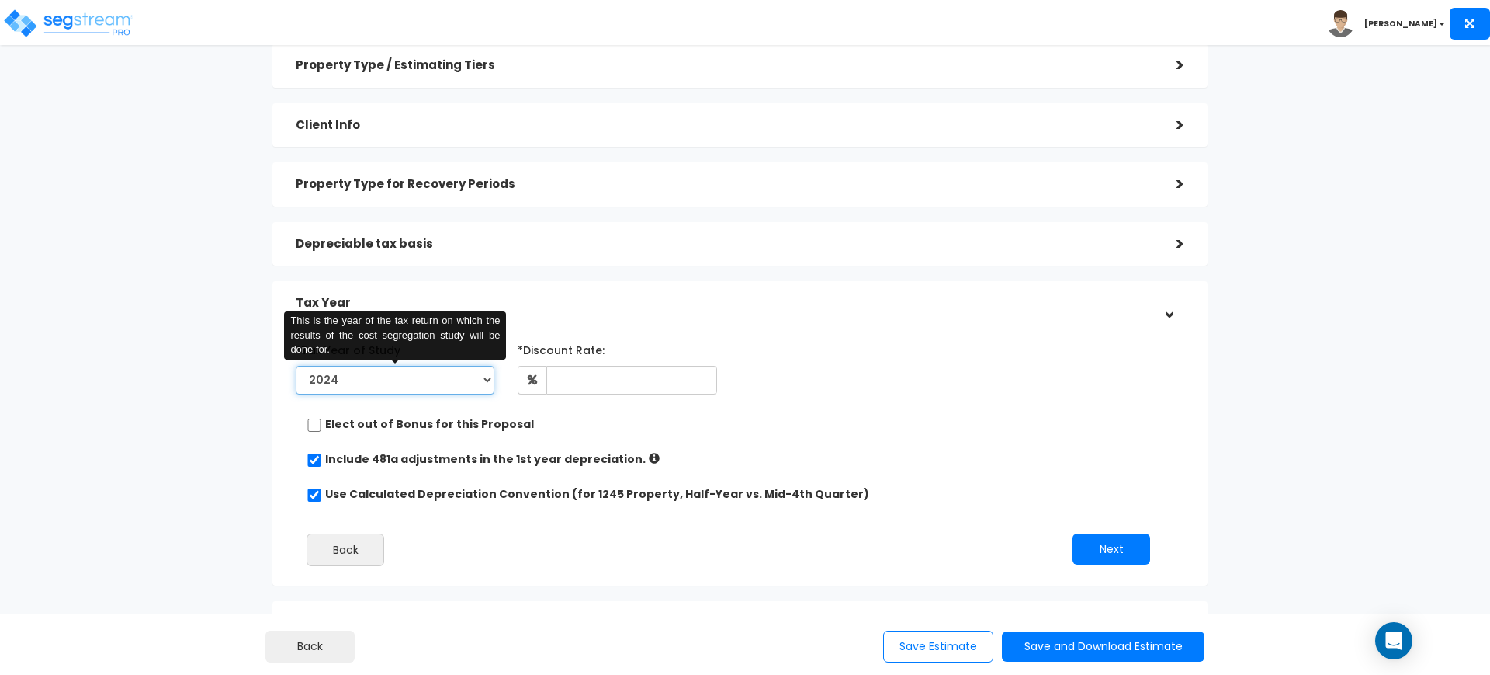
click at [466, 372] on select "2024 2025 2026" at bounding box center [395, 380] width 199 height 29
select select "2025"
click at [296, 366] on select "2024 2025 2026" at bounding box center [395, 380] width 199 height 29
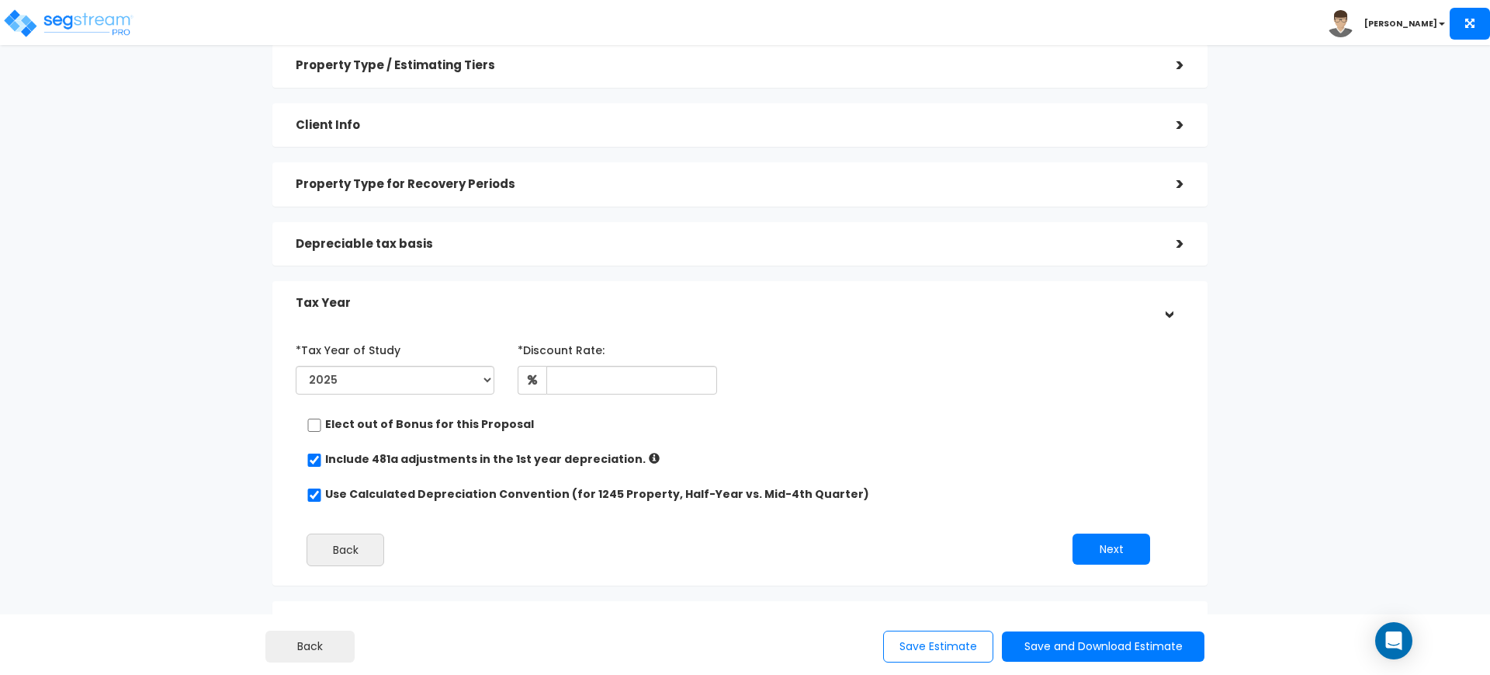
click at [663, 345] on div "*Discount Rate:" at bounding box center [617, 365] width 222 height 57
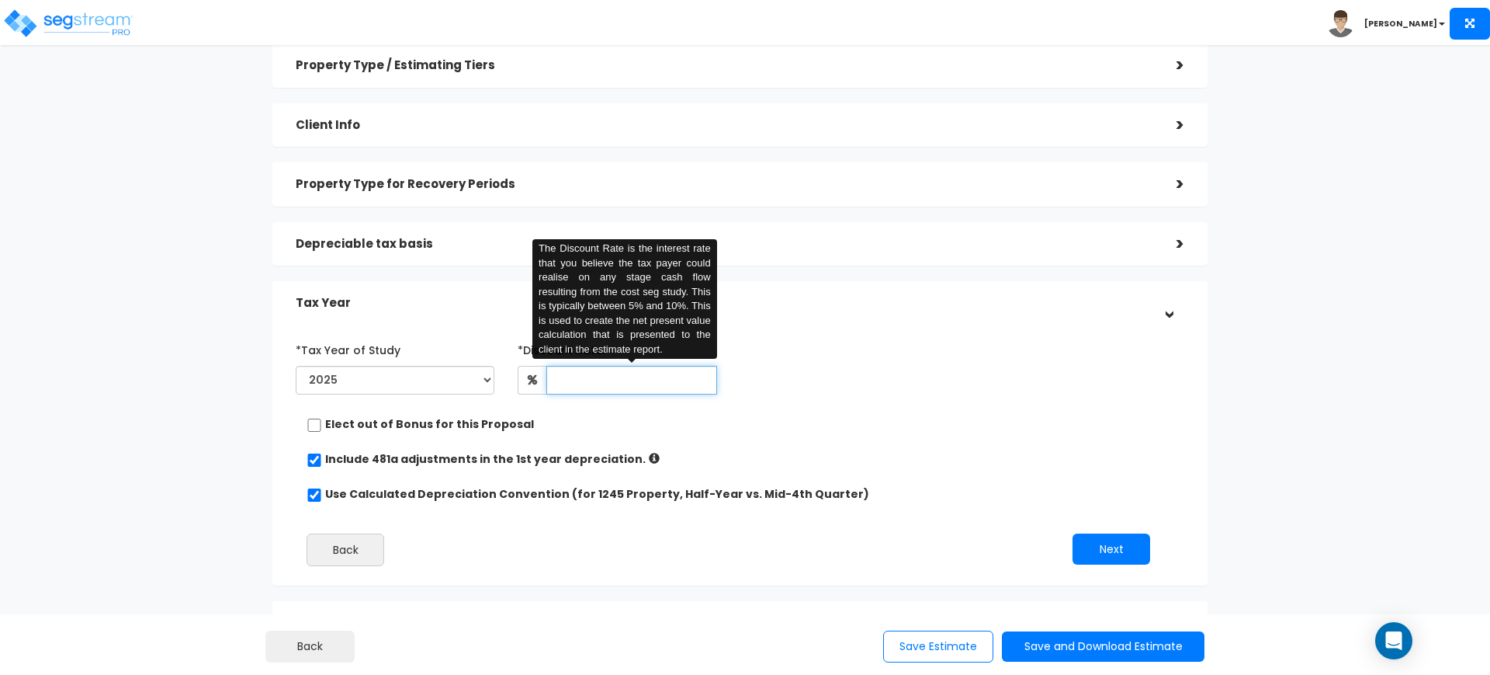
click at [661, 380] on input "text" at bounding box center [631, 380] width 170 height 29
type input "1"
type input "0"
type input "6"
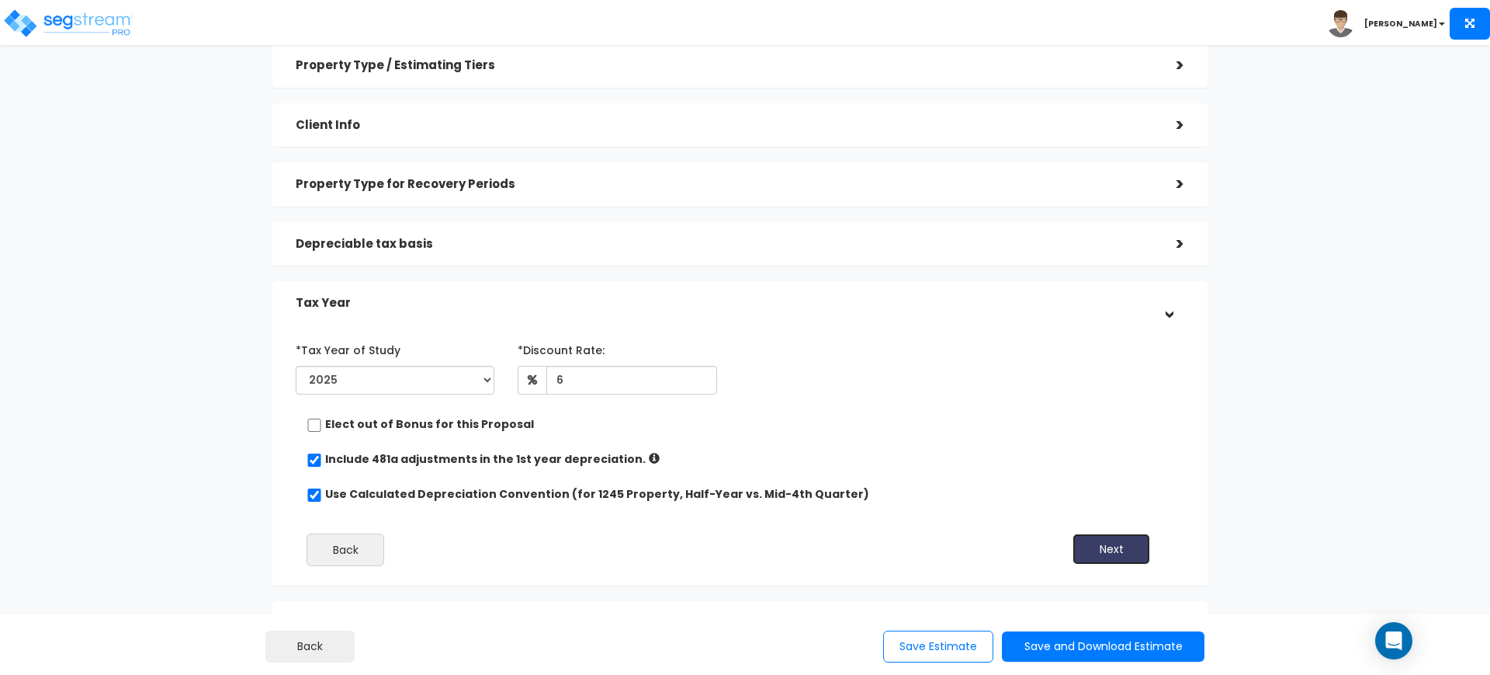
click at [744, 548] on button "Next" at bounding box center [1112, 548] width 78 height 31
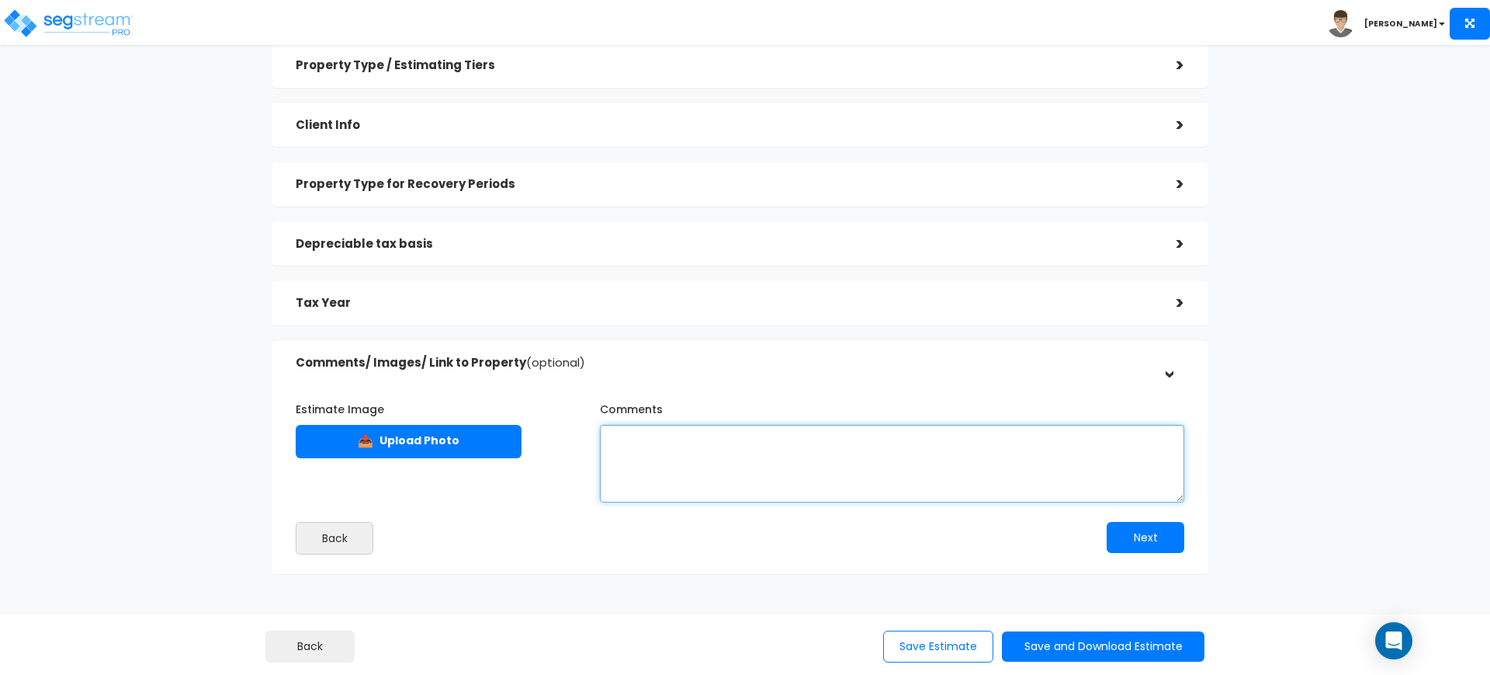
click at [725, 456] on textarea "Comments" at bounding box center [892, 464] width 584 height 78
type textarea "3.6 million building. Purchased in early 2025"
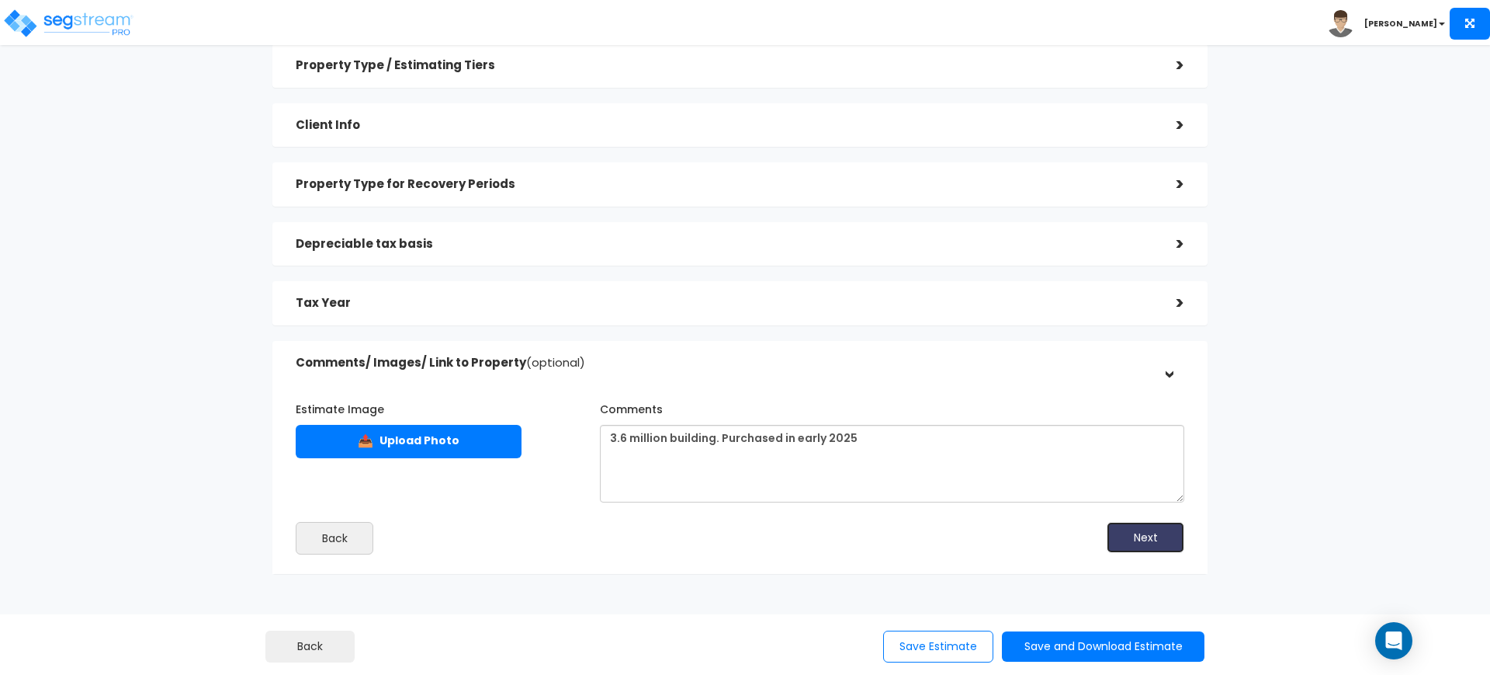
click at [744, 540] on button "Next" at bounding box center [1146, 537] width 78 height 31
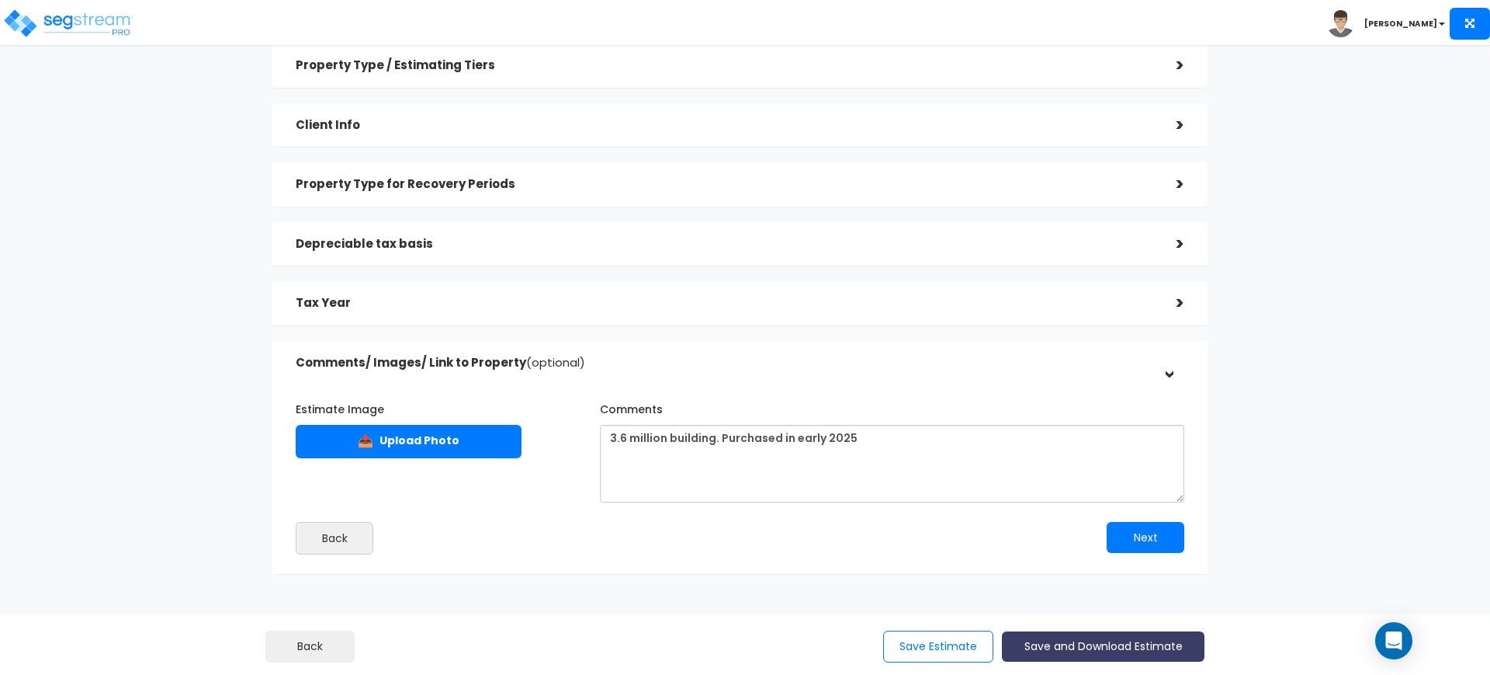
click at [744, 657] on button "Save and Download Estimate" at bounding box center [1103, 646] width 203 height 30
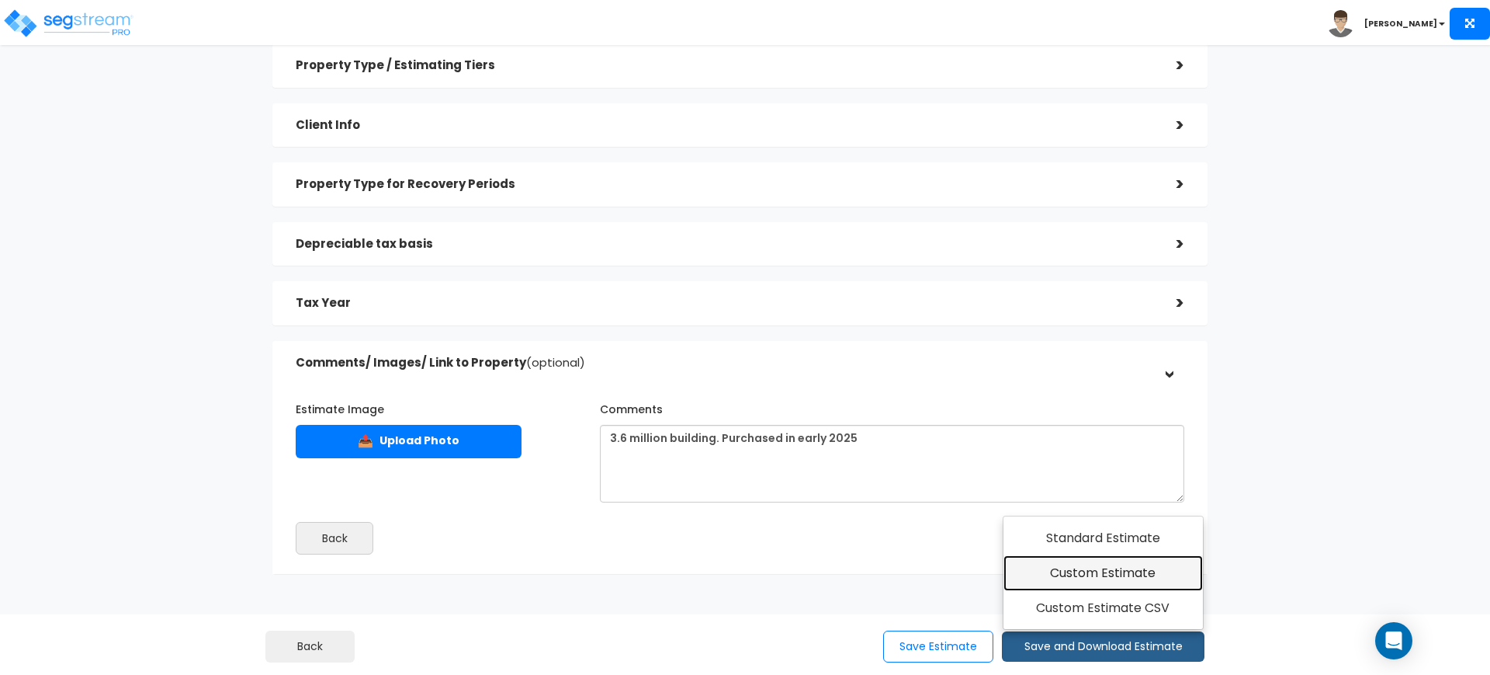
click at [744, 571] on link "Custom Estimate" at bounding box center [1103, 573] width 199 height 36
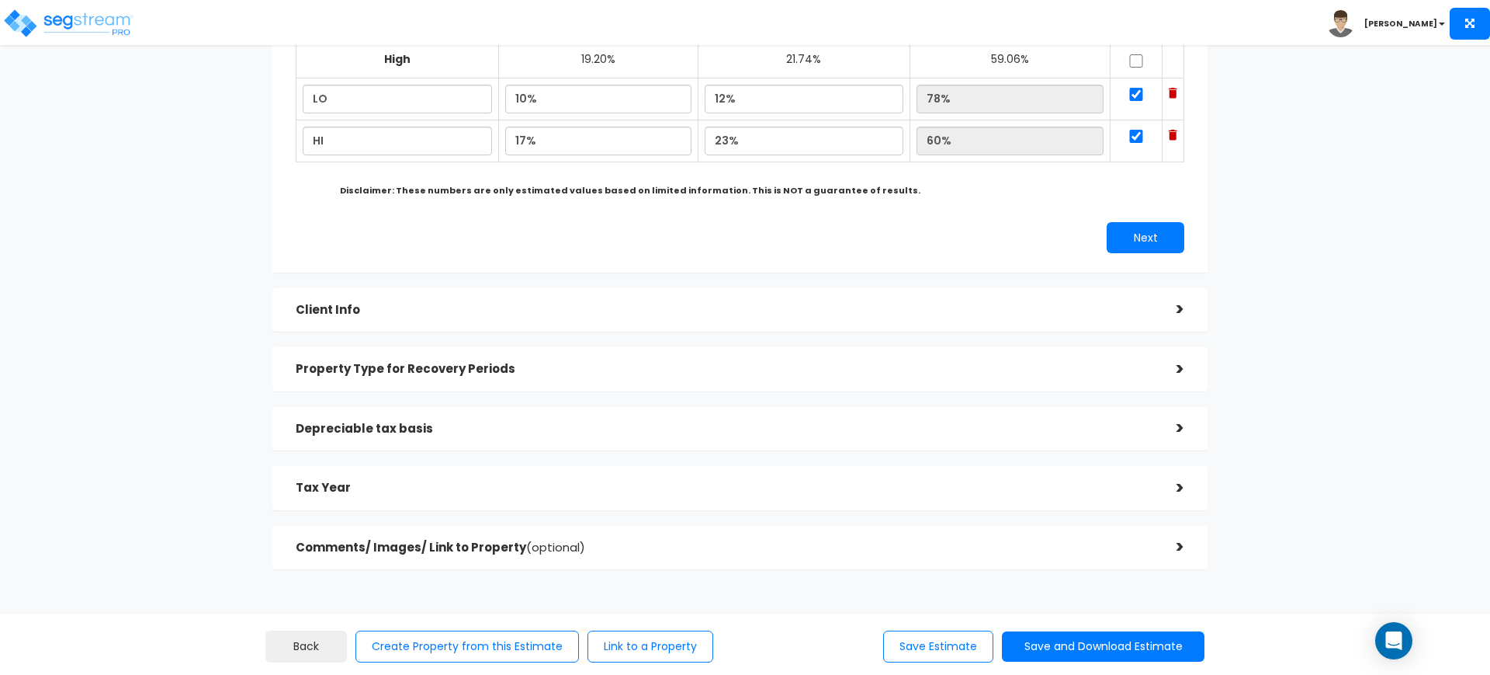
scroll to position [328, 0]
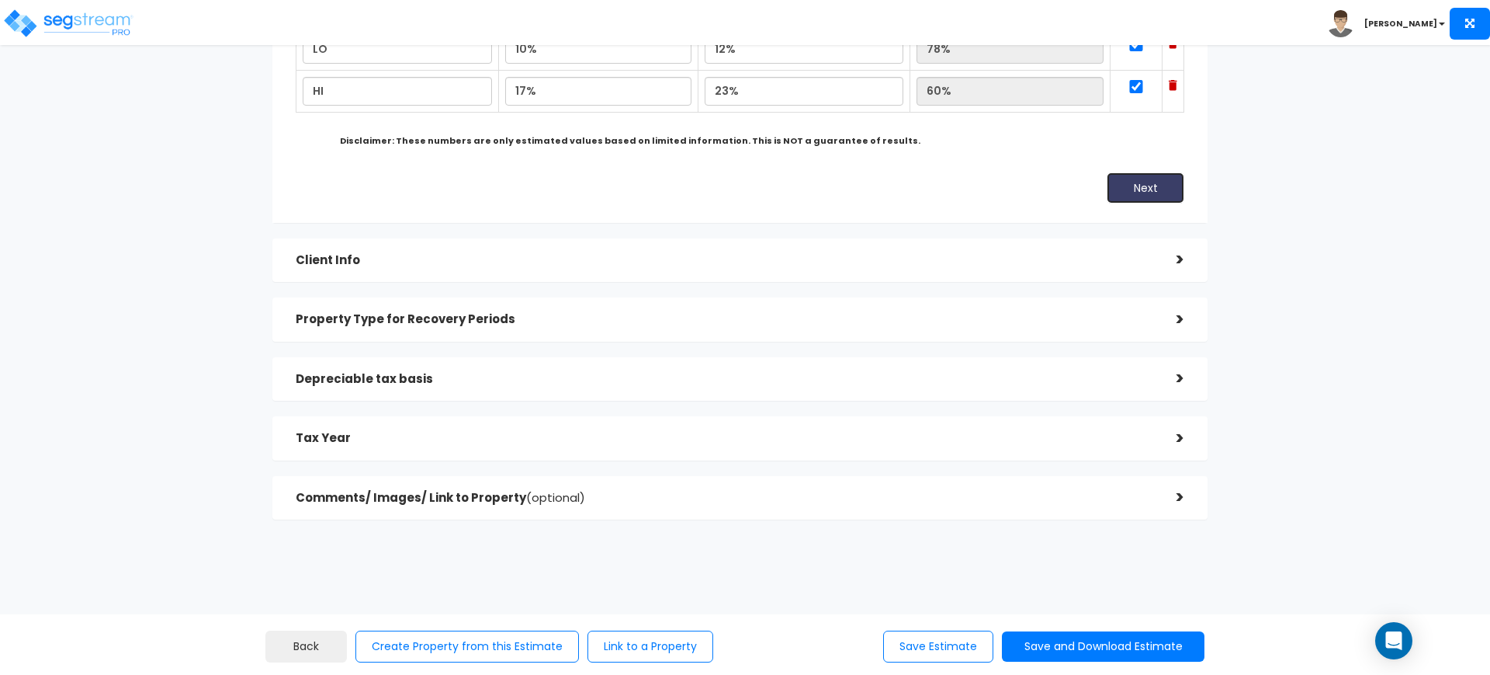
click at [1152, 187] on button "Next" at bounding box center [1146, 187] width 78 height 31
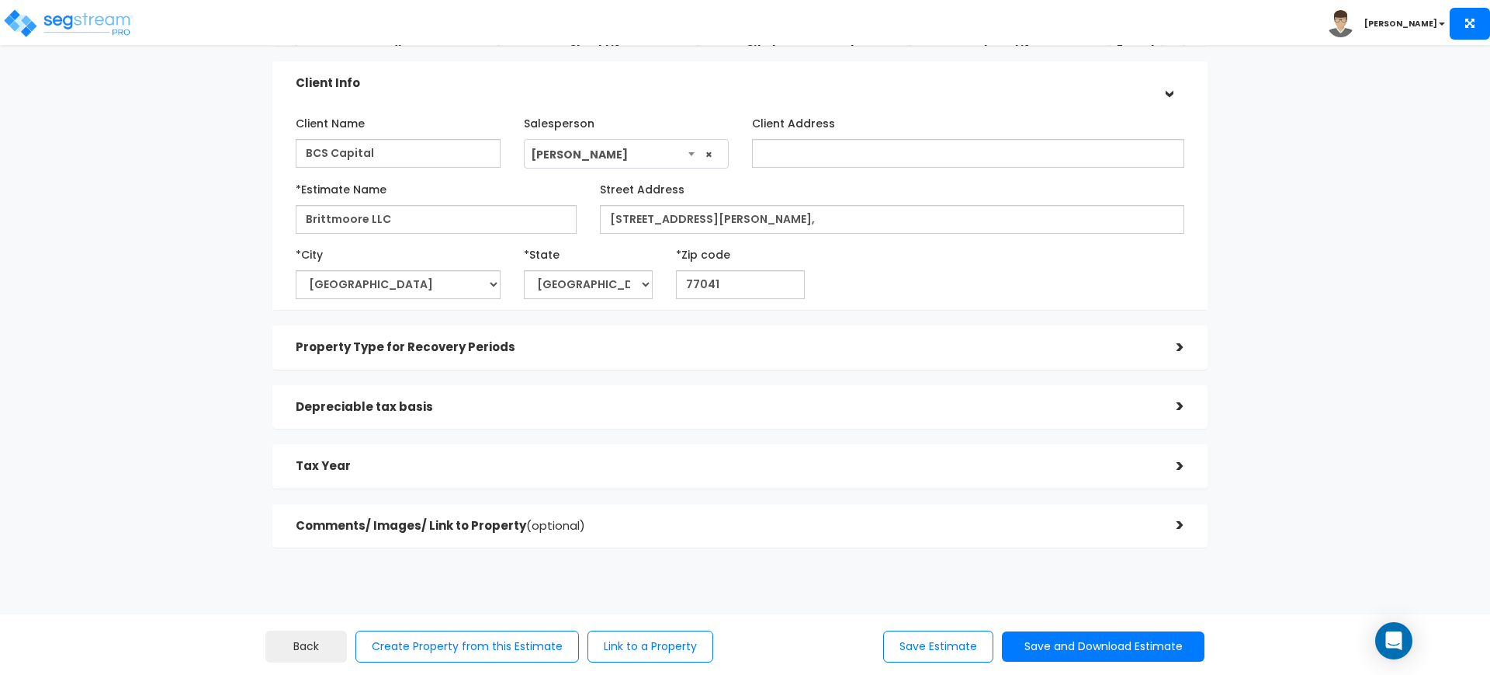
scroll to position [162, 0]
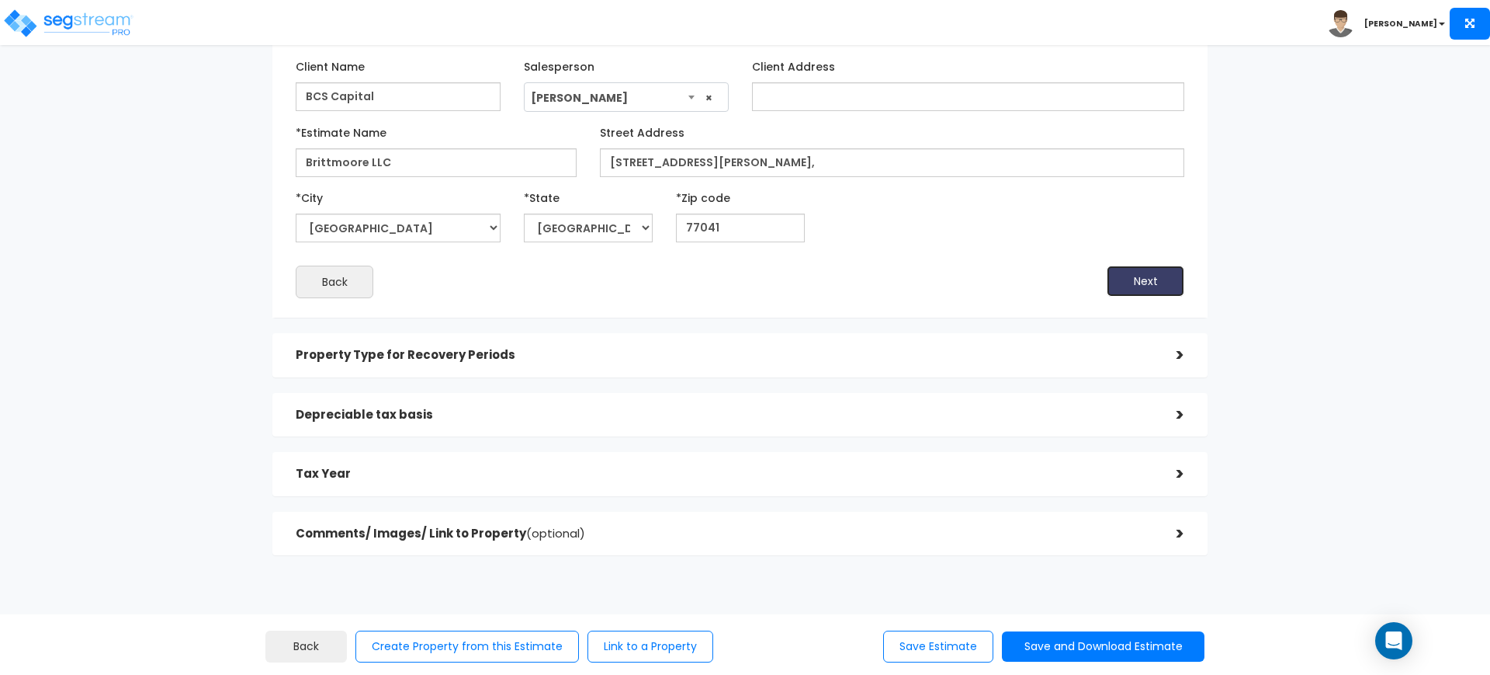
click at [1153, 277] on button "Next" at bounding box center [1146, 280] width 78 height 31
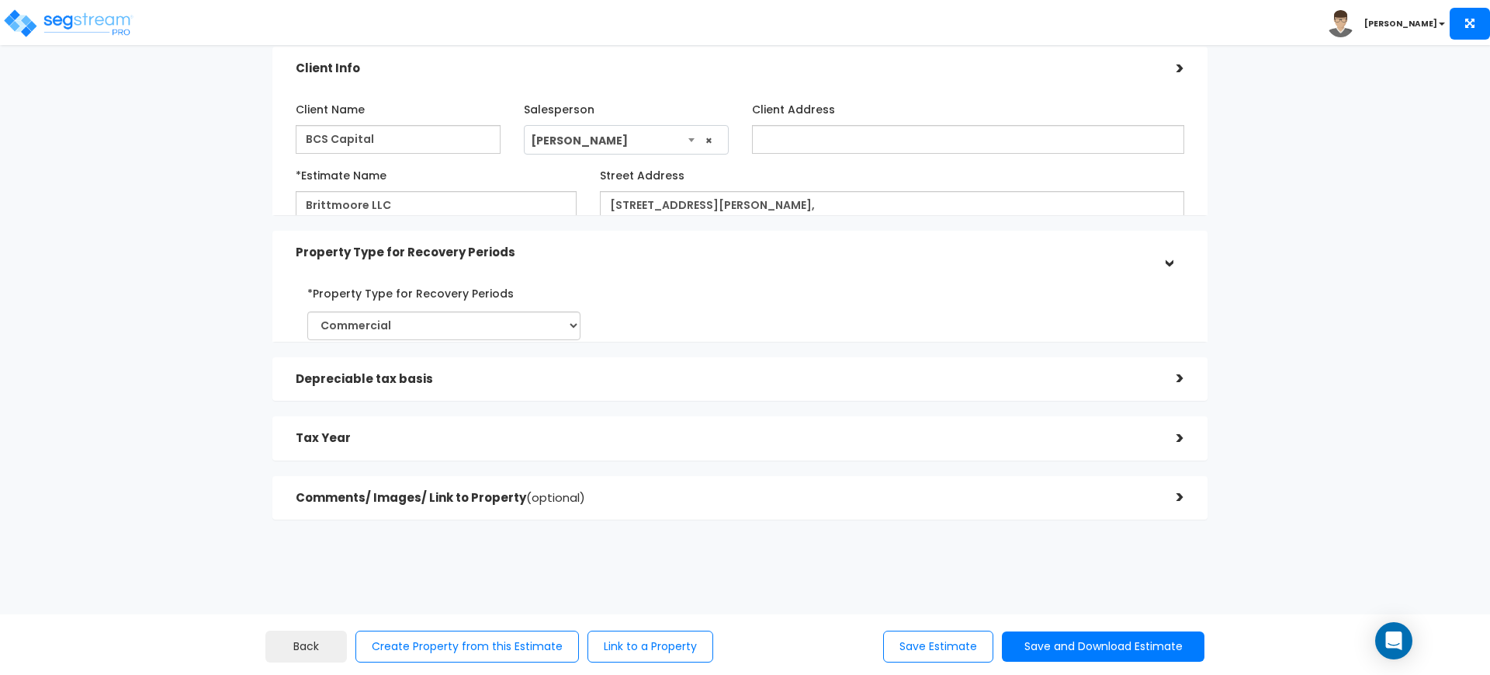
scroll to position [65, 0]
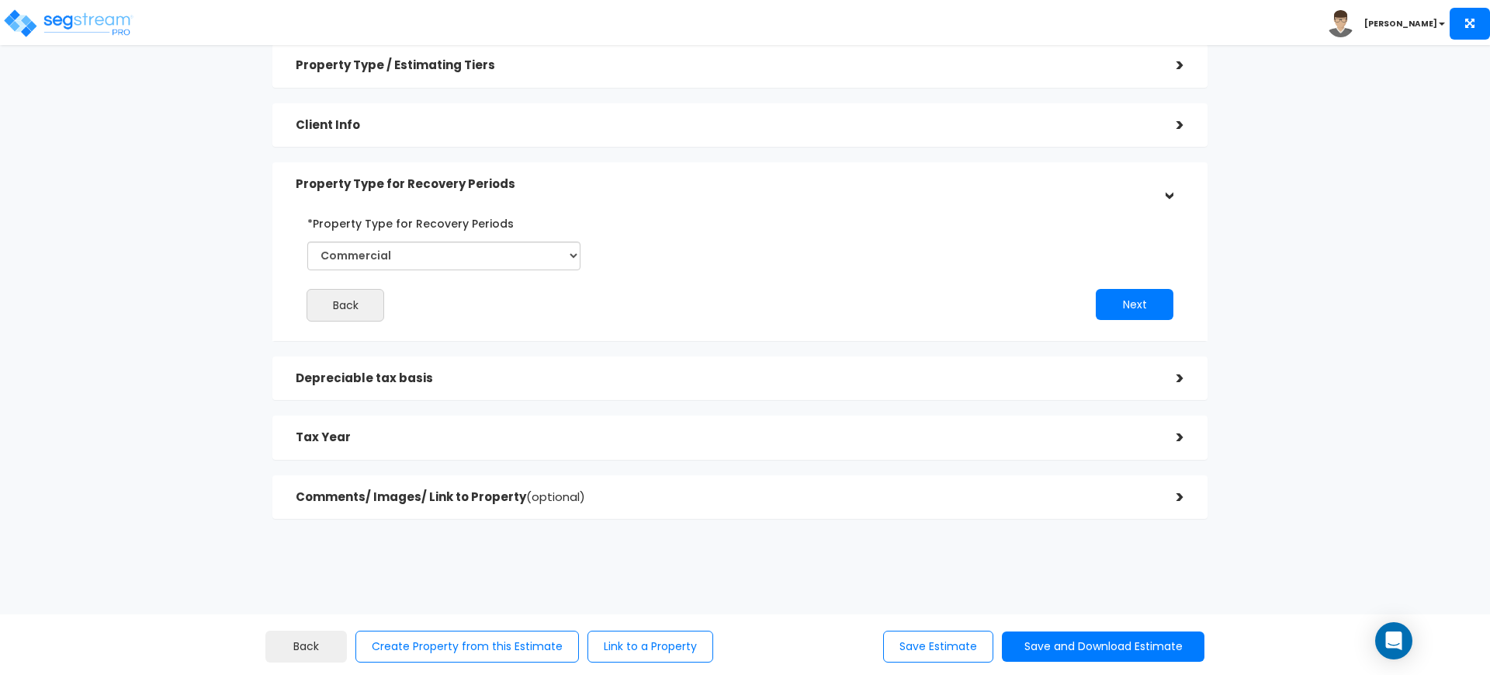
click at [1149, 329] on div "*Property Type for Recovery Periods Commercial Residential Back Next" at bounding box center [739, 266] width 935 height 150
click at [1139, 306] on button "Next" at bounding box center [1135, 304] width 78 height 31
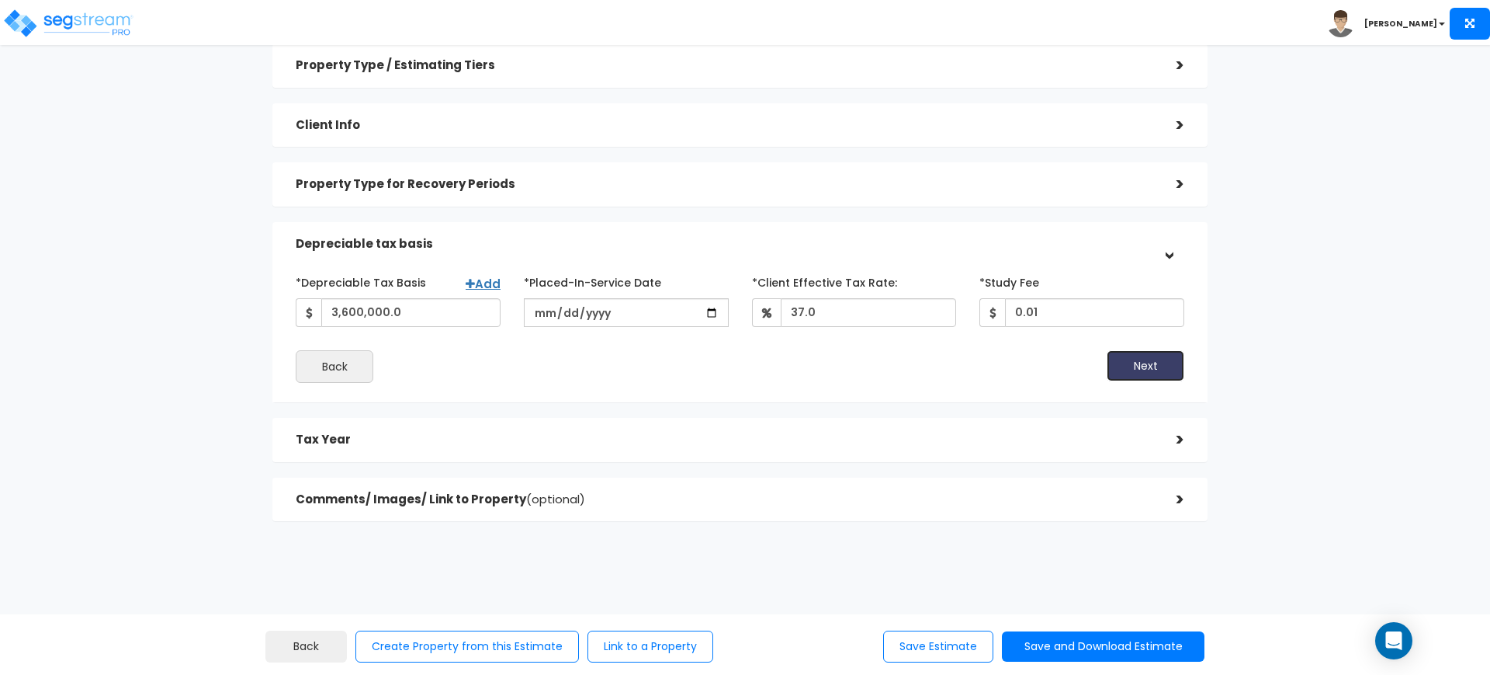
click at [1128, 363] on button "Next" at bounding box center [1146, 365] width 78 height 31
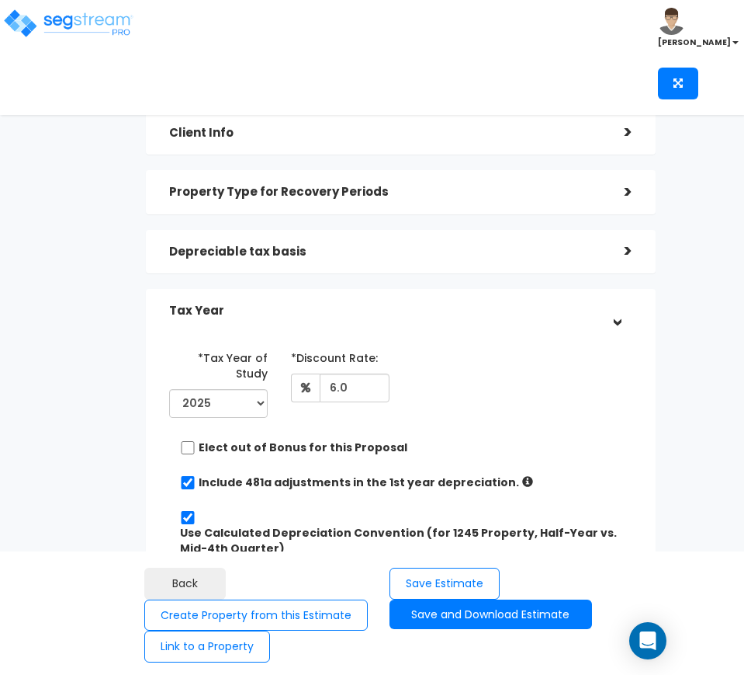
click at [109, 34] on img at bounding box center [68, 23] width 132 height 31
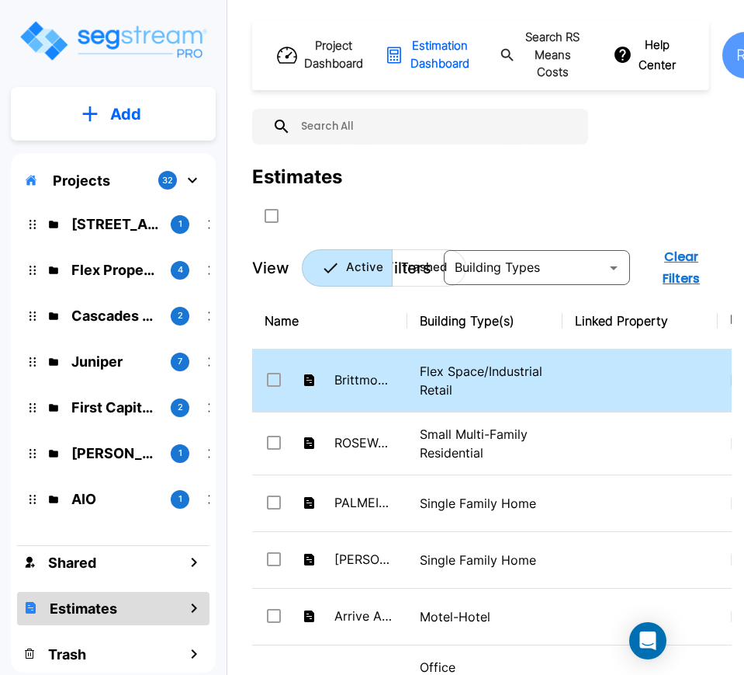
click at [437, 355] on td "Flex Space/Industrial Retail" at bounding box center [484, 380] width 155 height 63
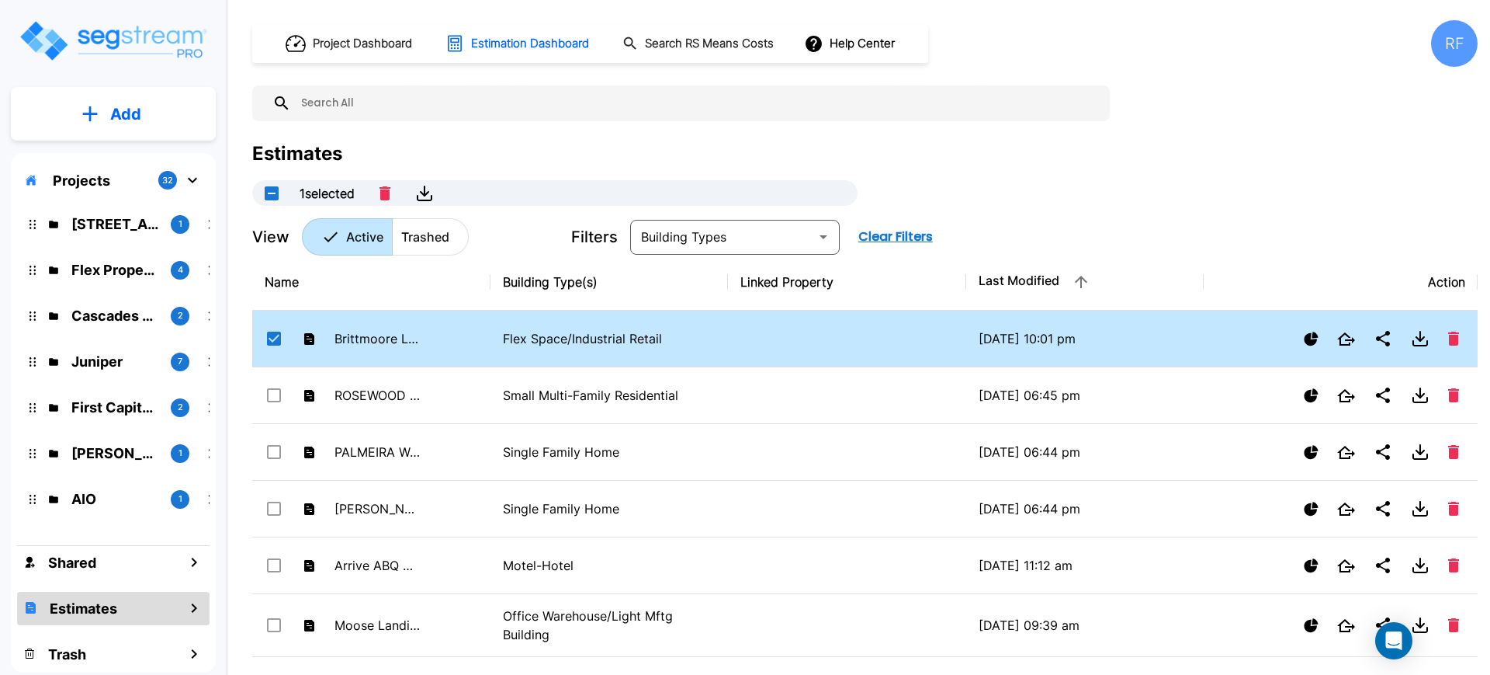
click at [538, 328] on td "Flex Space/Industrial Retail" at bounding box center [610, 338] width 238 height 57
checkbox input "false"
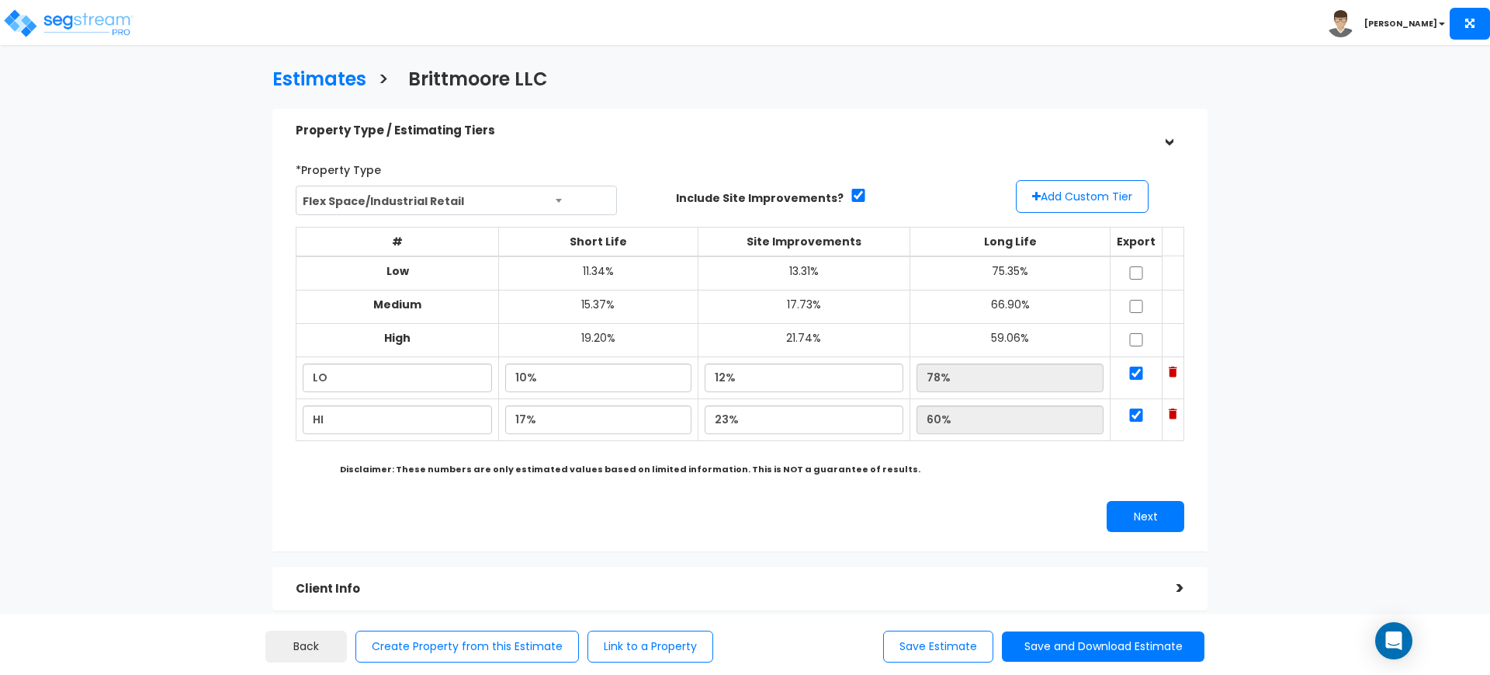
scroll to position [328, 0]
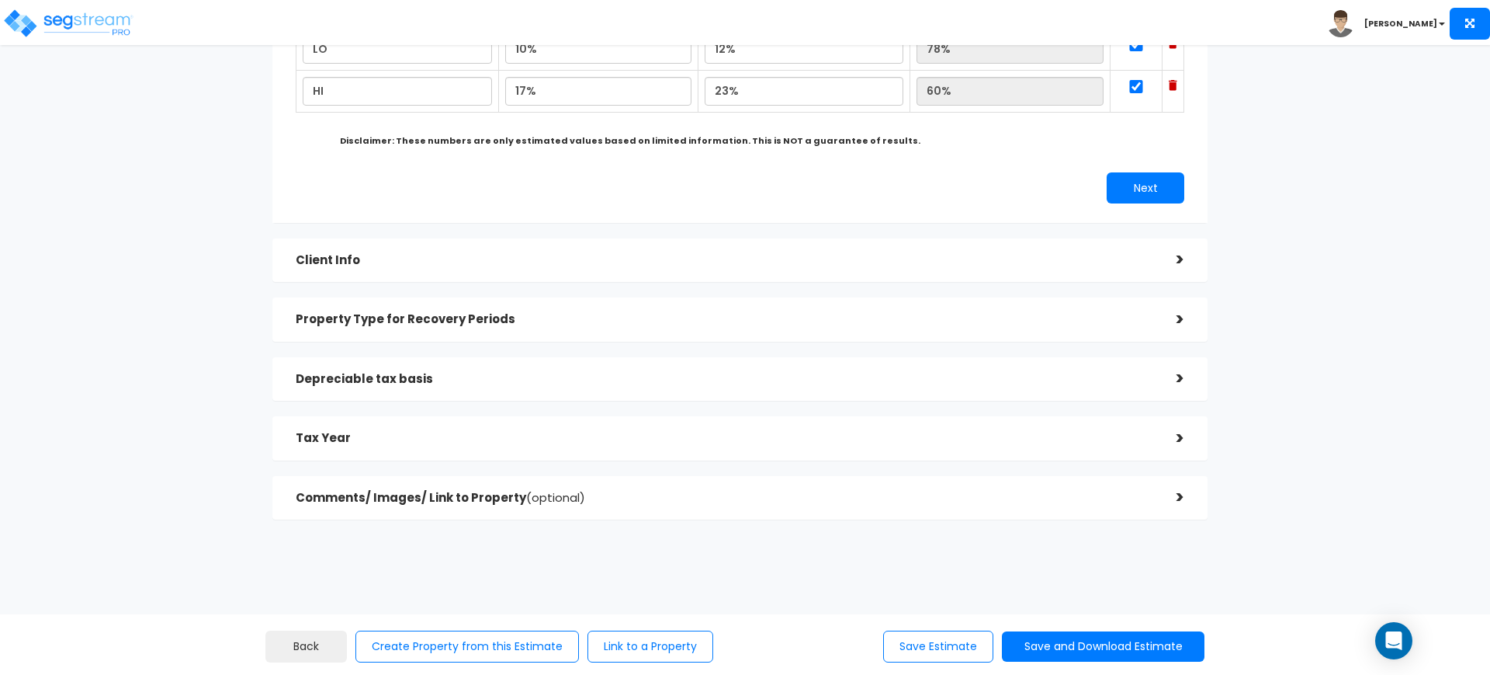
click at [668, 263] on h5 "Client Info" at bounding box center [725, 260] width 858 height 13
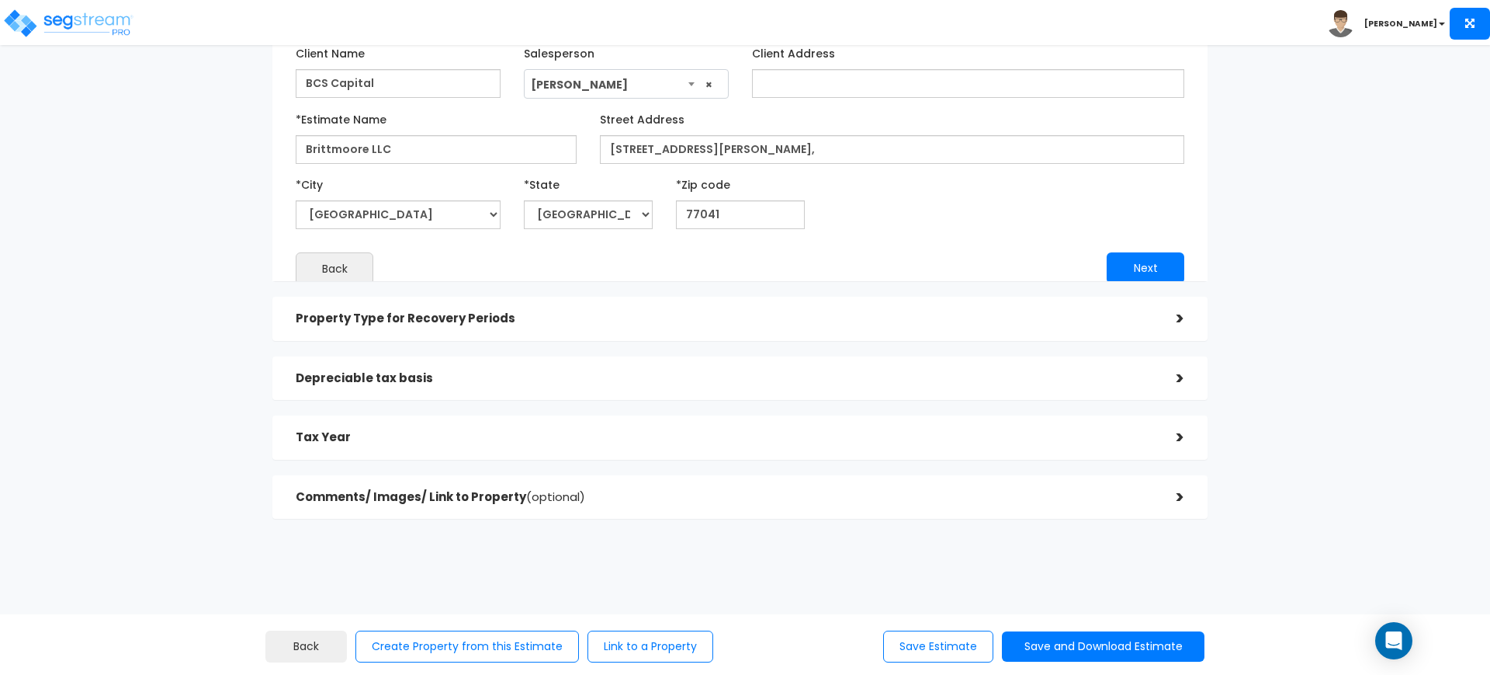
scroll to position [166, 0]
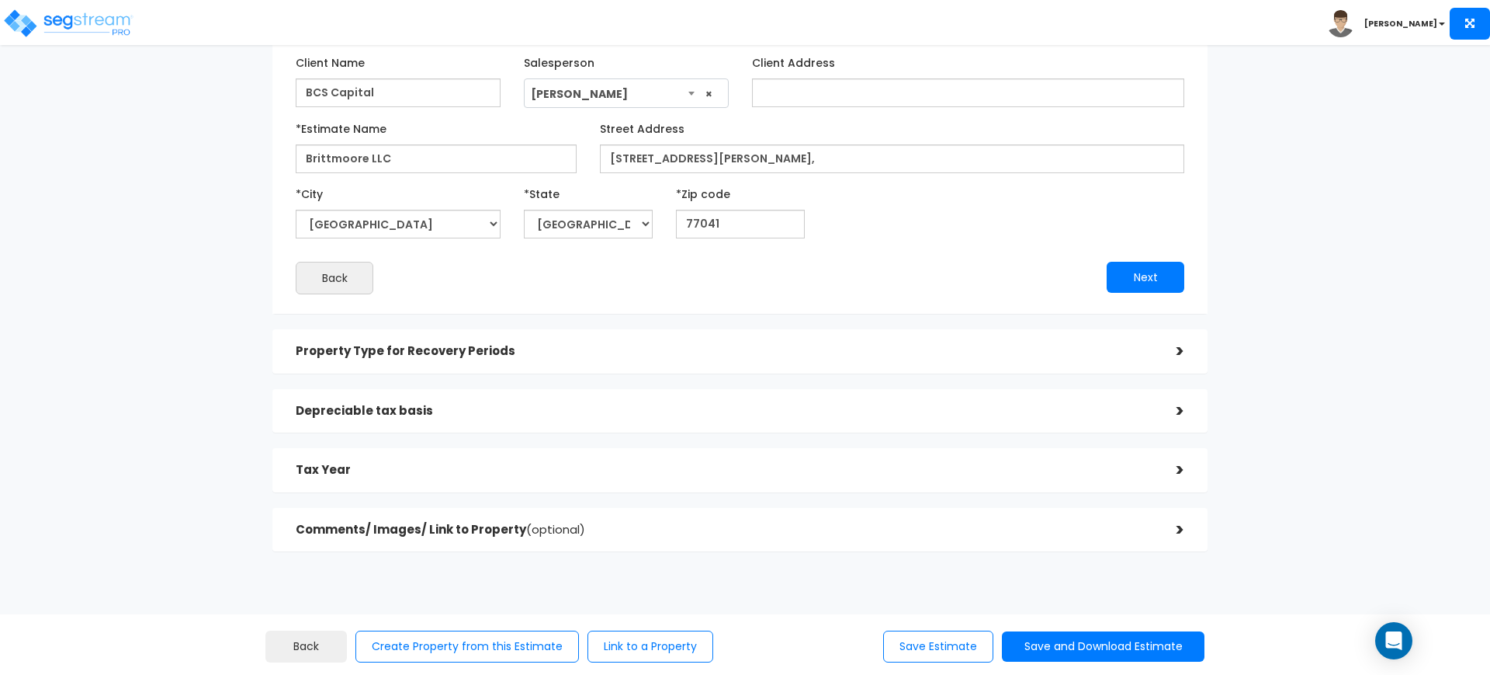
click at [601, 414] on h5 "Depreciable tax basis" at bounding box center [725, 410] width 858 height 13
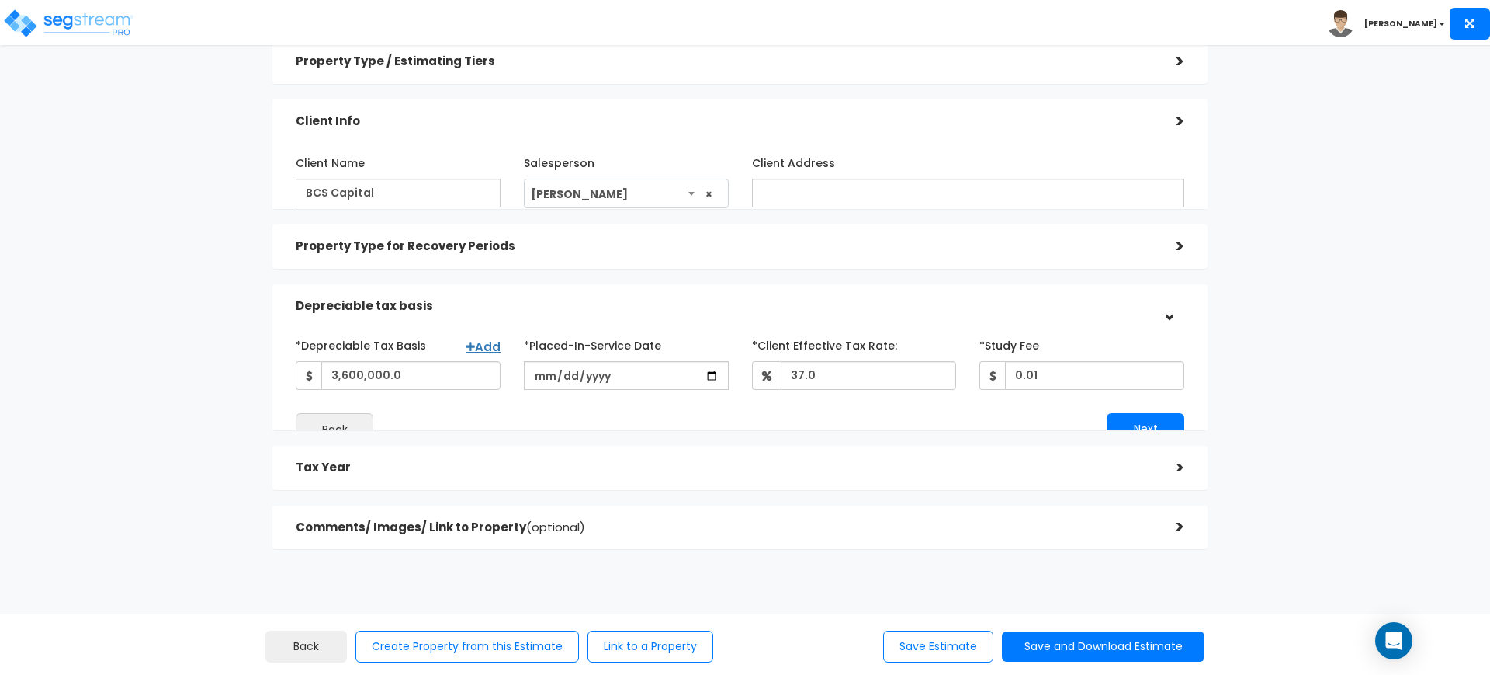
scroll to position [68, 0]
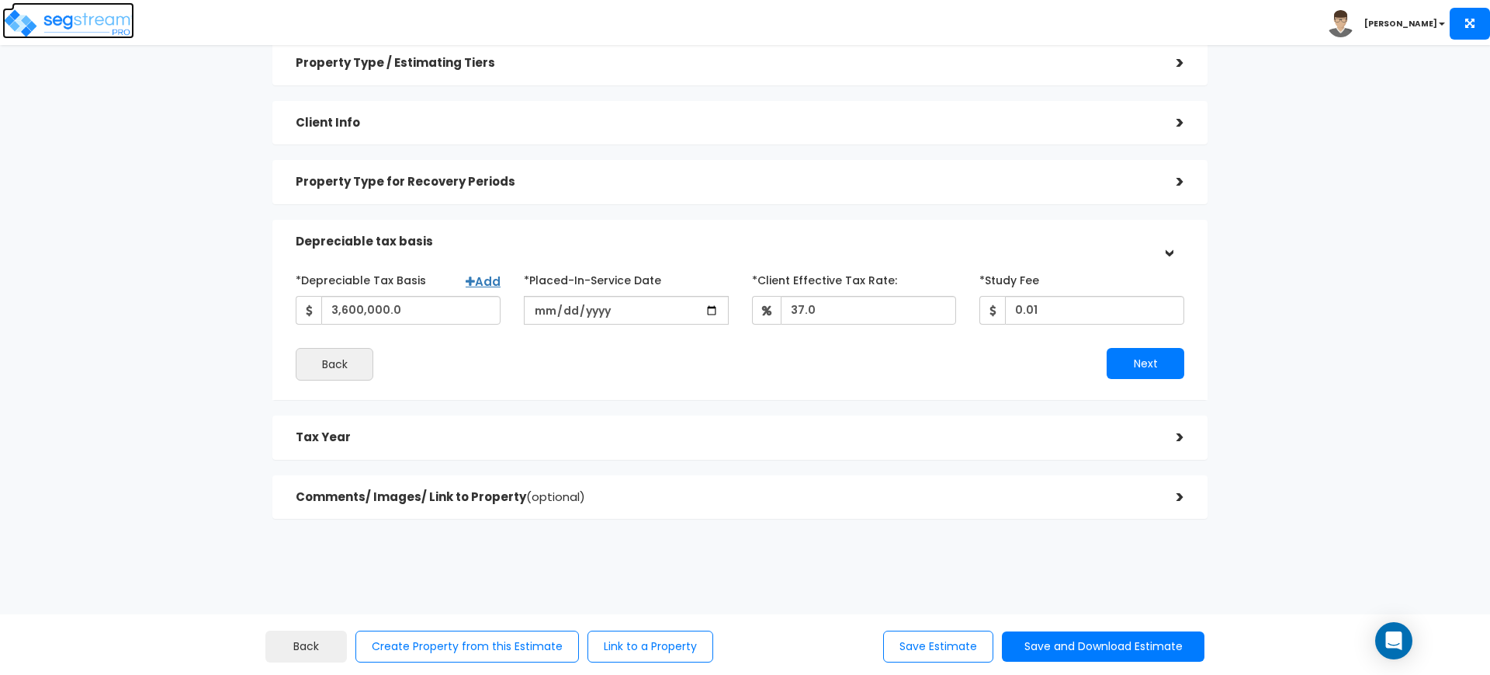
click at [120, 23] on img at bounding box center [68, 23] width 132 height 31
